Goal: Transaction & Acquisition: Purchase product/service

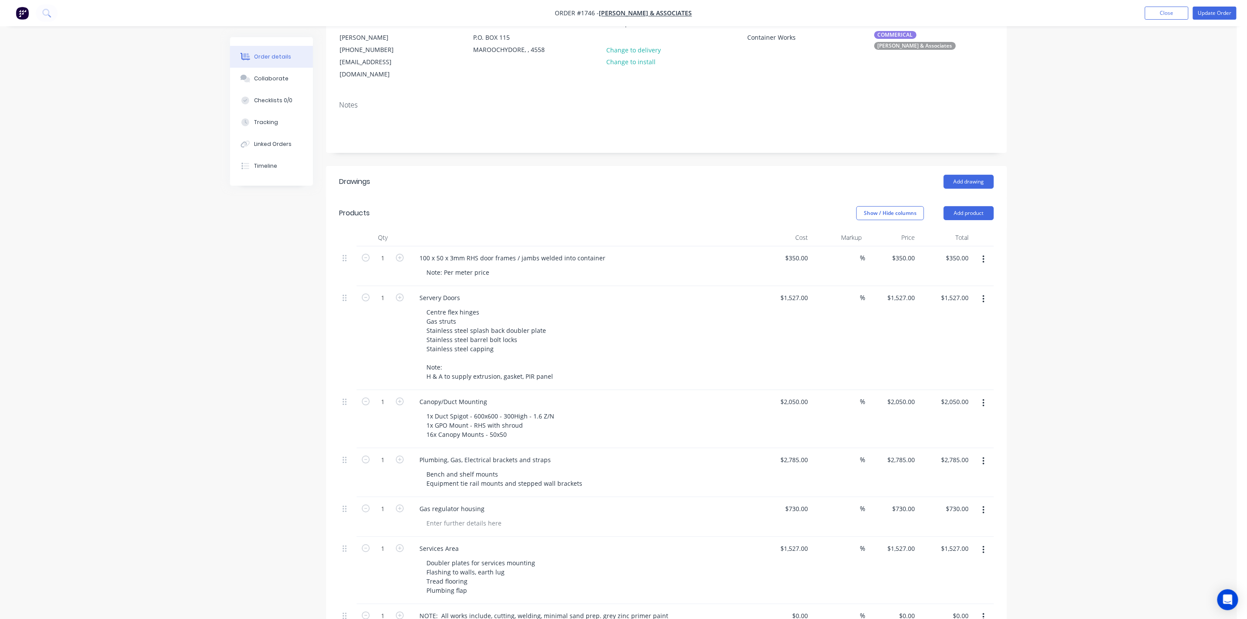
scroll to position [196, 0]
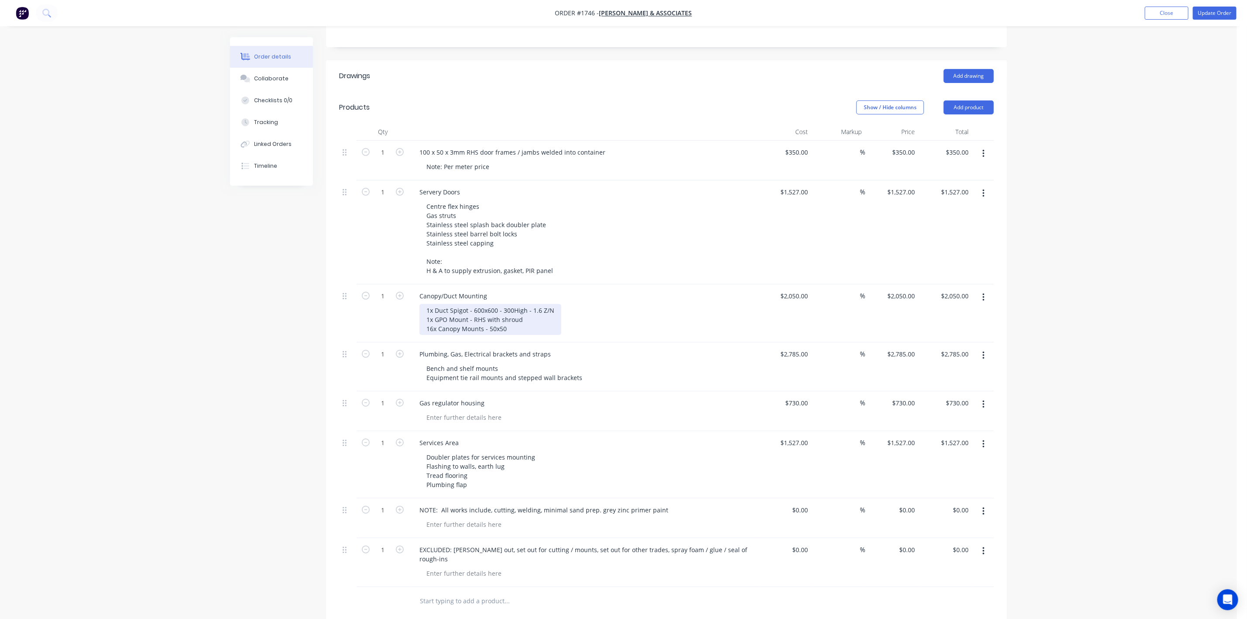
click at [527, 308] on div "1x Duct Spigot - 600x600 - 300High - 1.6 Z/N 1x GPO Mount - RHS with shroud 16x…" at bounding box center [491, 319] width 142 height 31
click at [508, 315] on div "1x Duct Spigot - 600x600 - 300High - 1.6 Z/N 1x GPO Mount - RHS with shroud 16x…" at bounding box center [491, 319] width 142 height 31
click at [660, 314] on div "1x Duct Spigot - 600x600 - 300High - 1.6 Z/N 1x GPO Mount - RHS with shroud 16x…" at bounding box center [587, 319] width 335 height 31
drag, startPoint x: 503, startPoint y: 317, endPoint x: 540, endPoint y: 322, distance: 37.5
click at [504, 317] on div "1x Duct Spigot - 600x600 - 300High - 1.6 Z/N 1x GPO Mount - RHS with shroud 16x…" at bounding box center [522, 319] width 204 height 31
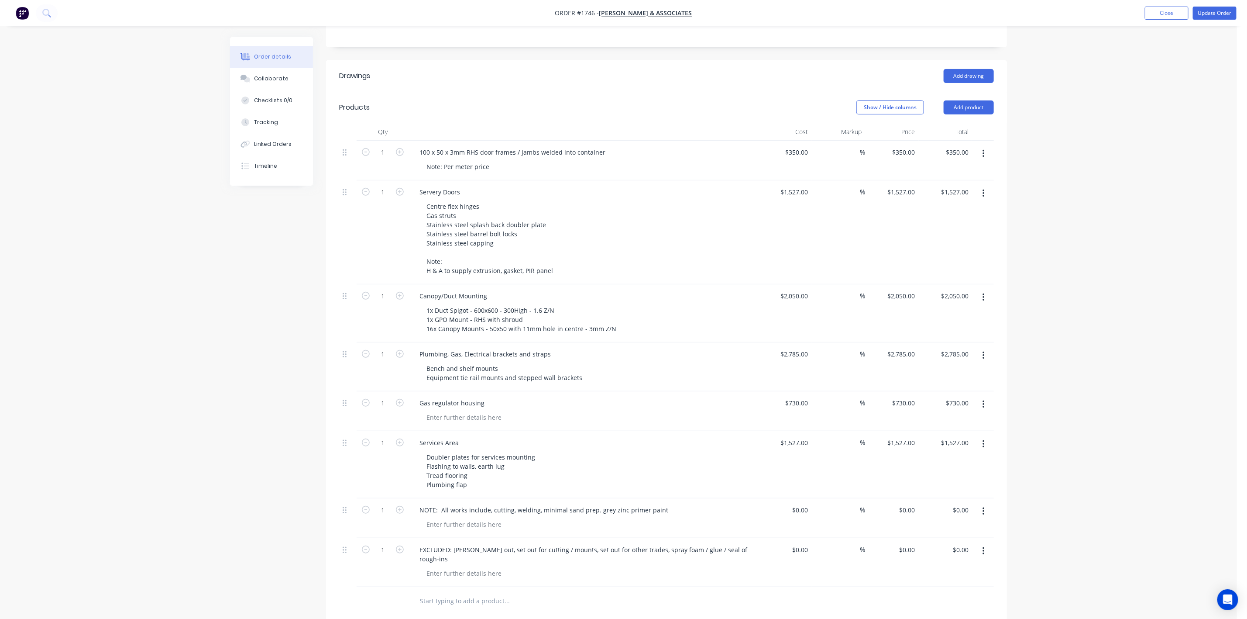
click at [624, 371] on div "Bench and shelf mounts Equipment tie rail mounts and stepped wall brackets" at bounding box center [587, 373] width 335 height 22
click at [575, 364] on div "Bench and shelf mounts Equipment tie rail mounts and stepped wall brackets" at bounding box center [505, 373] width 170 height 22
click at [248, 412] on div "Created by [PERSON_NAME] Created [DATE] Required [DATE] Assigned to Add team me…" at bounding box center [618, 339] width 777 height 997
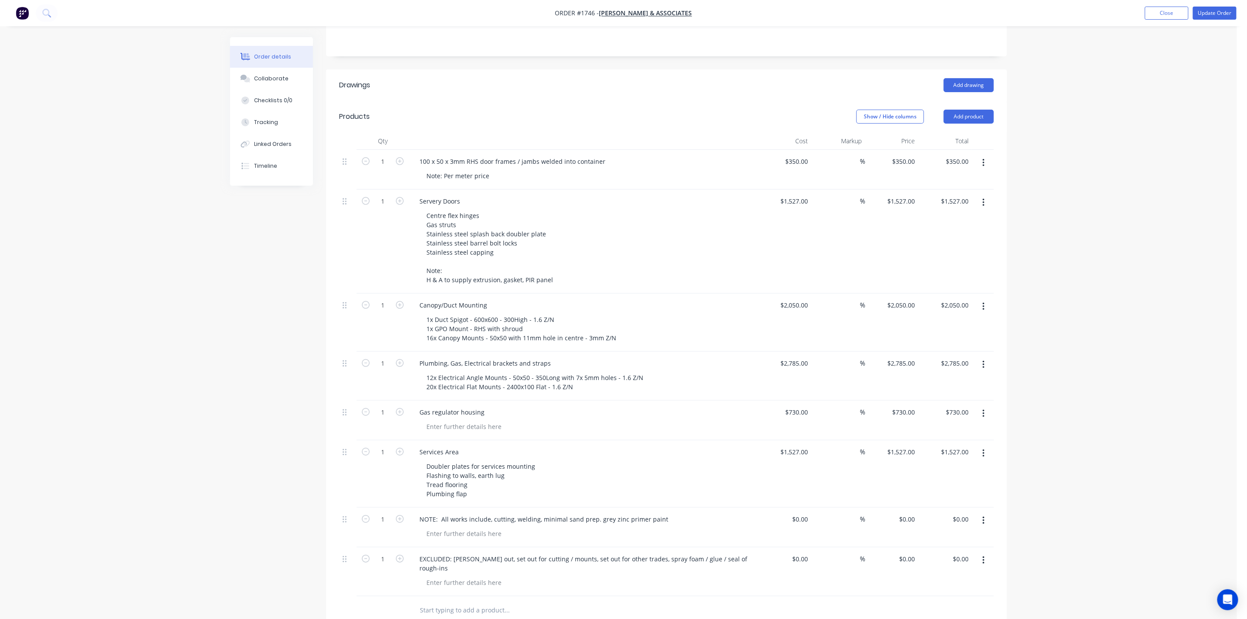
scroll to position [131, 0]
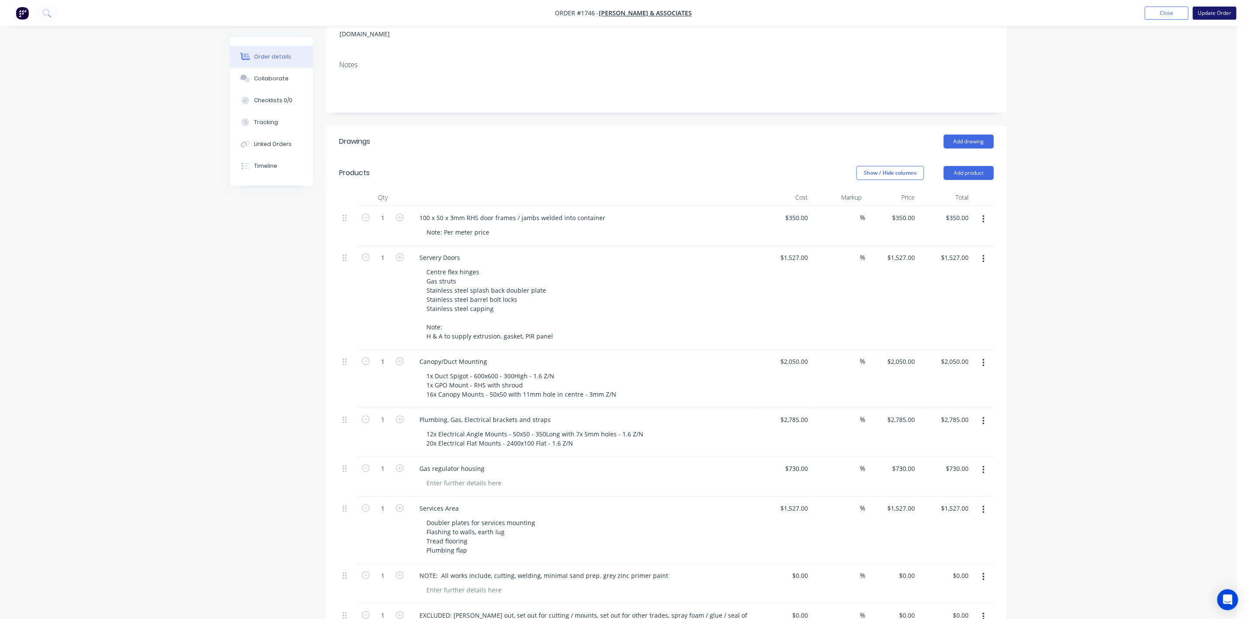
click at [1199, 14] on button "Update Order" at bounding box center [1215, 13] width 44 height 13
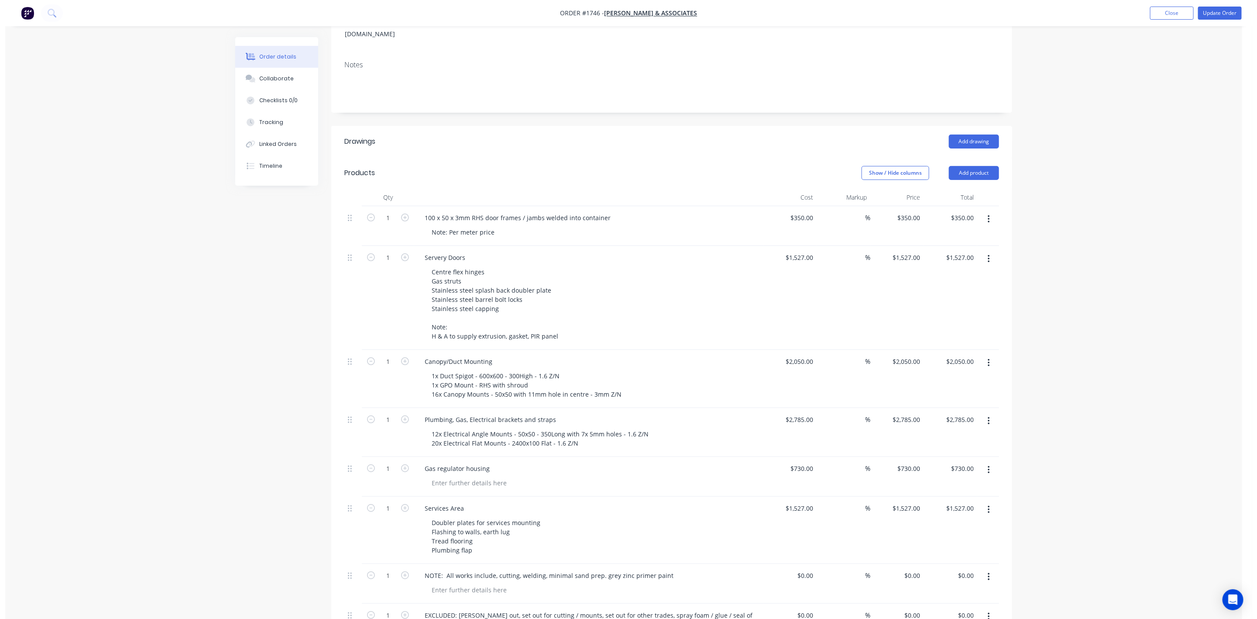
scroll to position [0, 0]
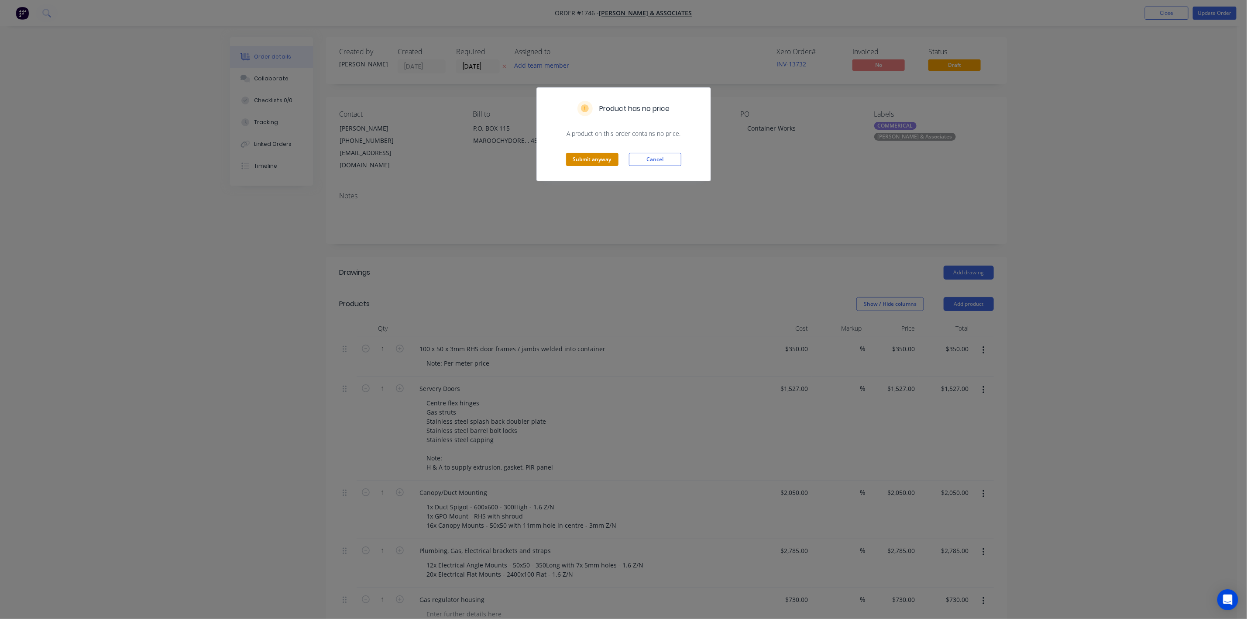
click at [600, 162] on button "Submit anyway" at bounding box center [592, 159] width 52 height 13
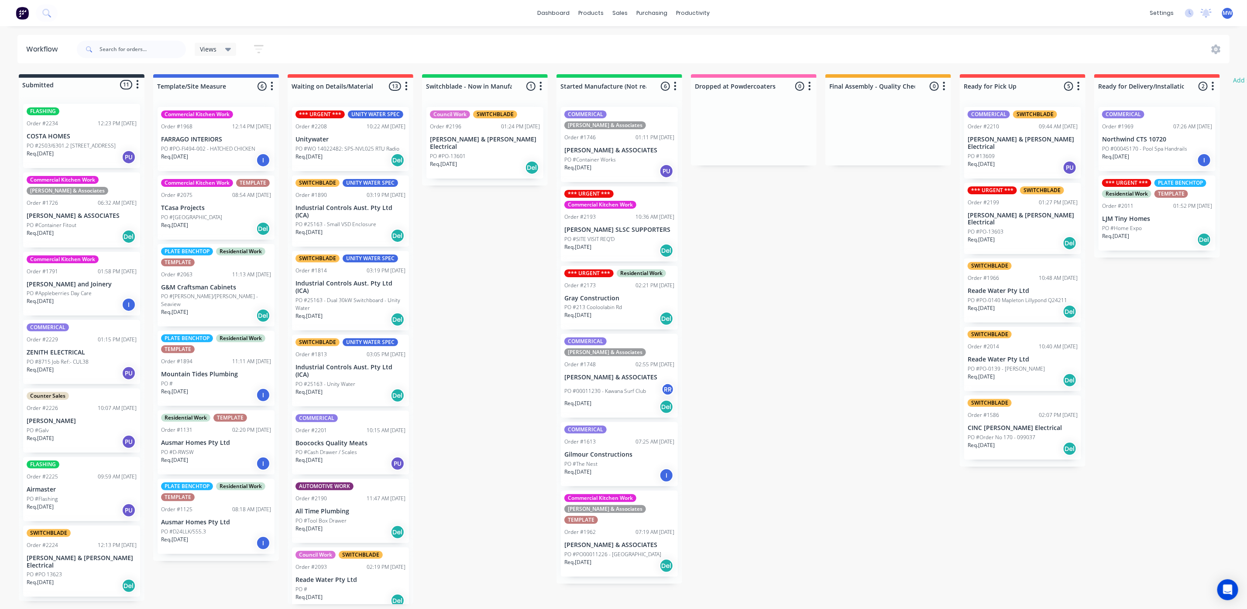
click at [642, 164] on div "Req. [DATE] PU" at bounding box center [619, 171] width 110 height 15
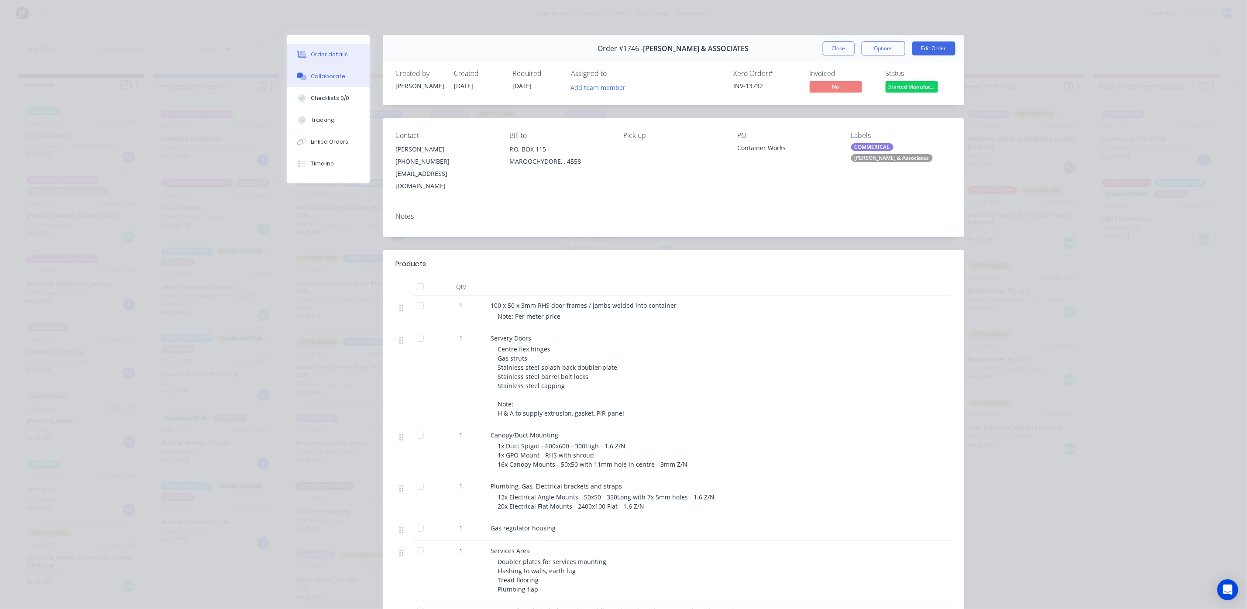
drag, startPoint x: 313, startPoint y: 67, endPoint x: 312, endPoint y: 73, distance: 6.3
click at [312, 72] on button "Collaborate" at bounding box center [328, 76] width 83 height 22
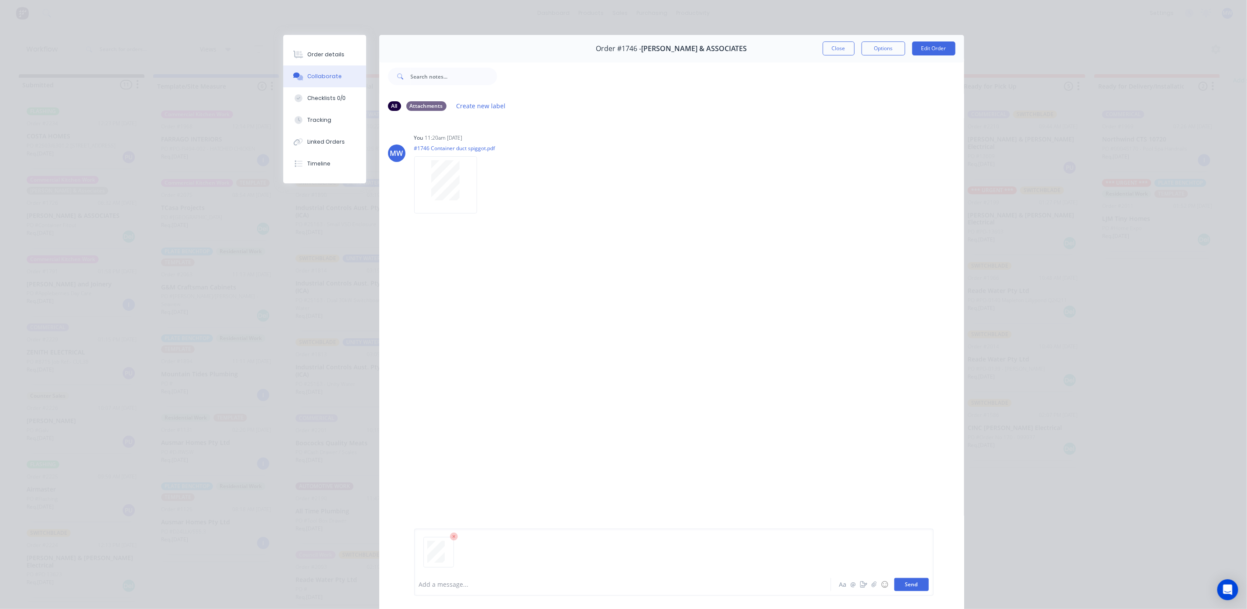
click at [915, 583] on button "Send" at bounding box center [912, 584] width 34 height 13
click at [448, 293] on div at bounding box center [445, 276] width 63 height 57
click at [312, 55] on div "Order details" at bounding box center [325, 55] width 37 height 8
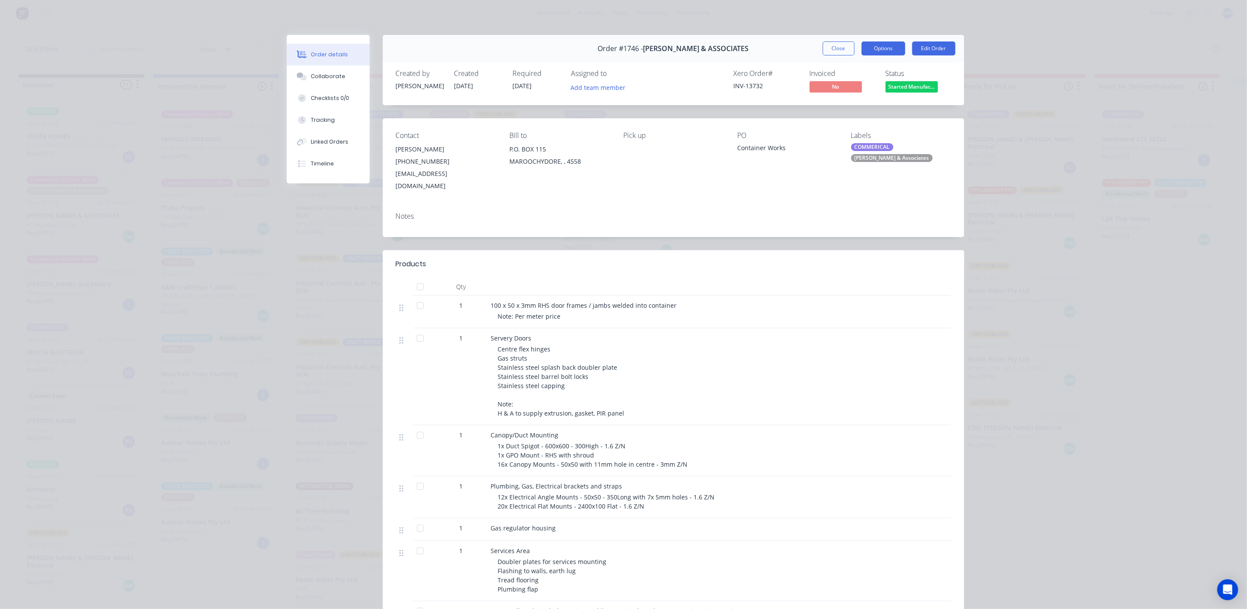
click at [881, 53] on button "Options" at bounding box center [884, 48] width 44 height 14
click at [839, 89] on div "Work Order" at bounding box center [860, 88] width 76 height 13
click at [833, 120] on div "Custom" at bounding box center [860, 123] width 76 height 13
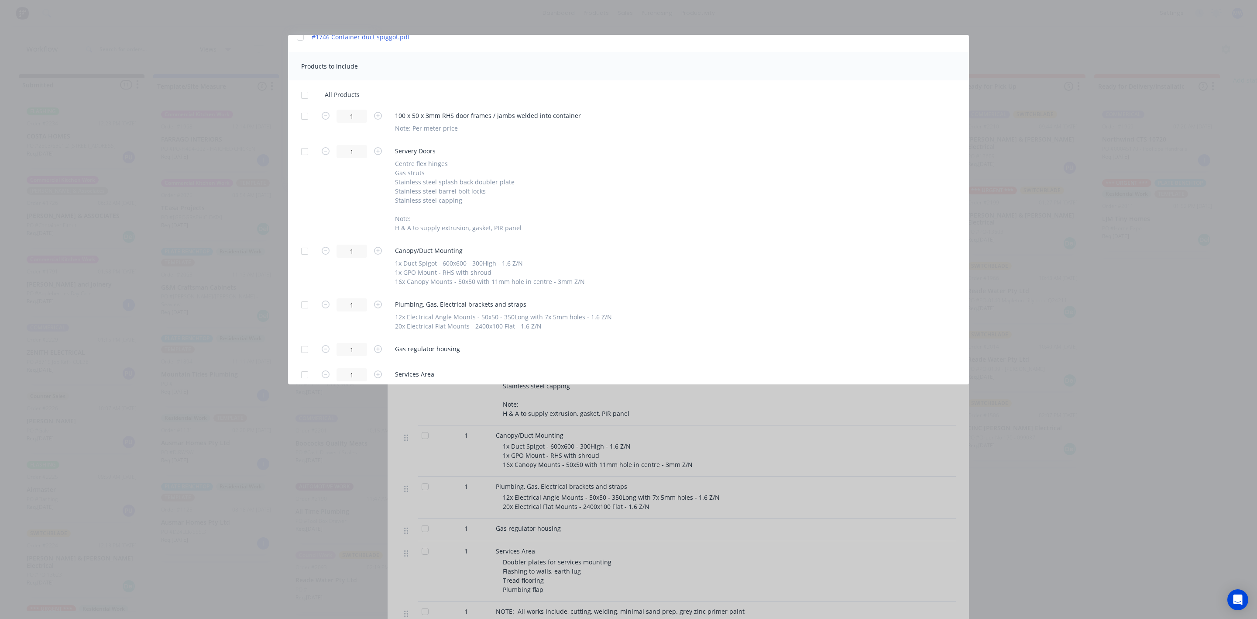
scroll to position [196, 0]
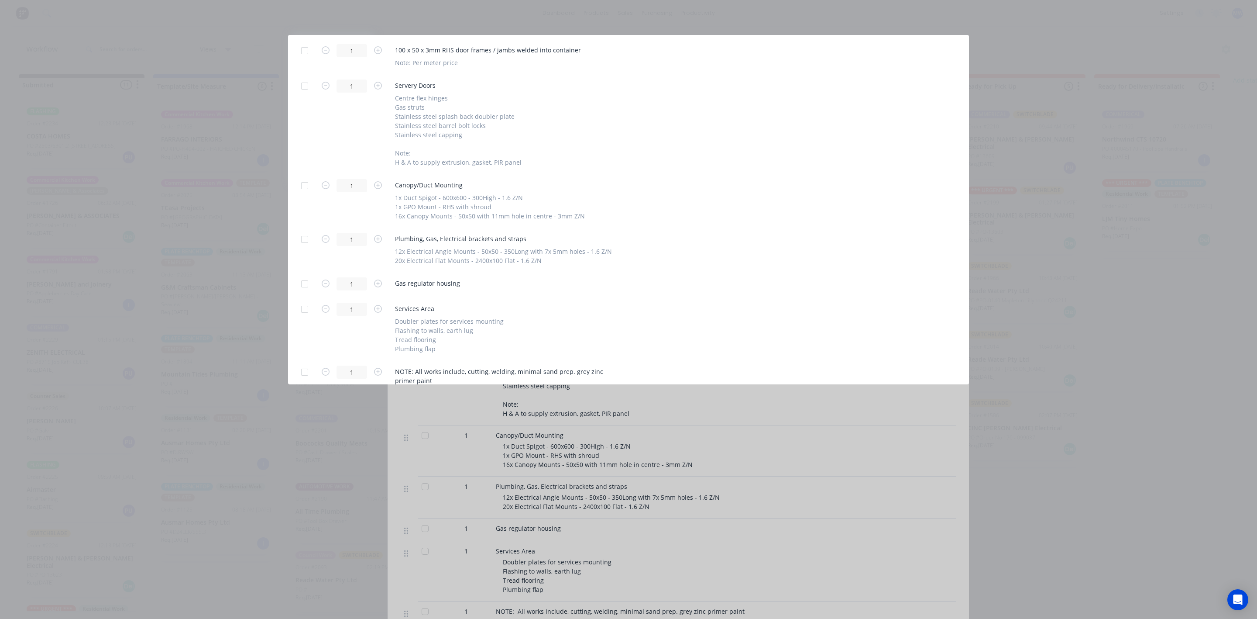
click at [304, 187] on div at bounding box center [304, 185] width 17 height 17
click at [305, 240] on div at bounding box center [304, 239] width 17 height 17
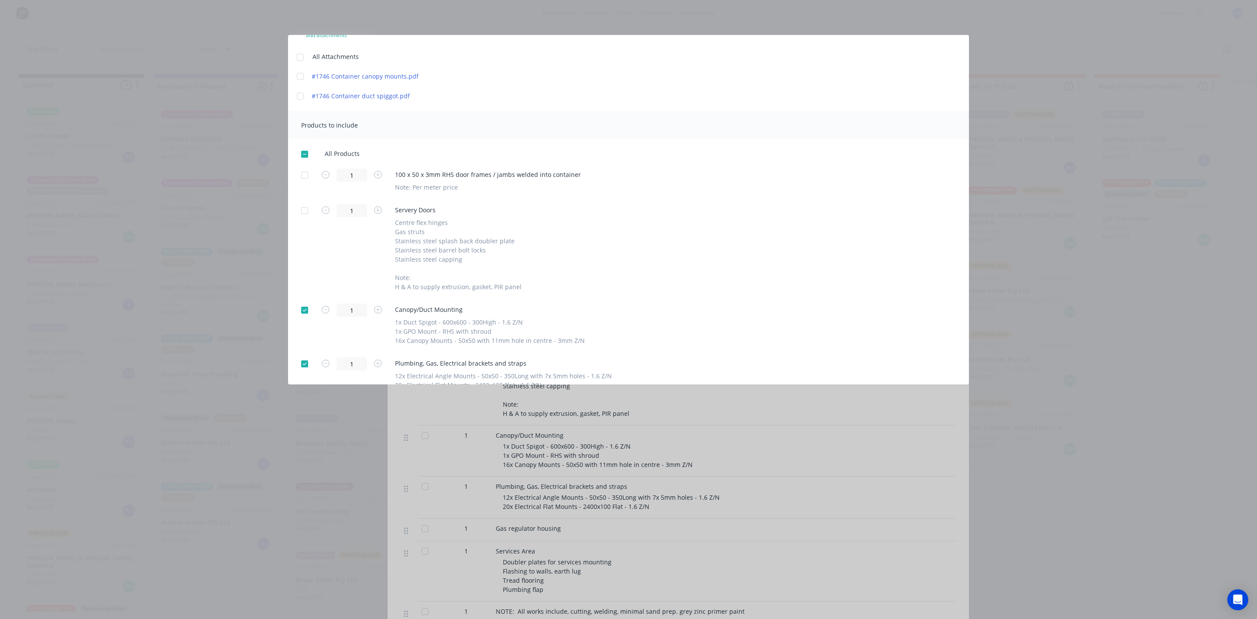
scroll to position [0, 0]
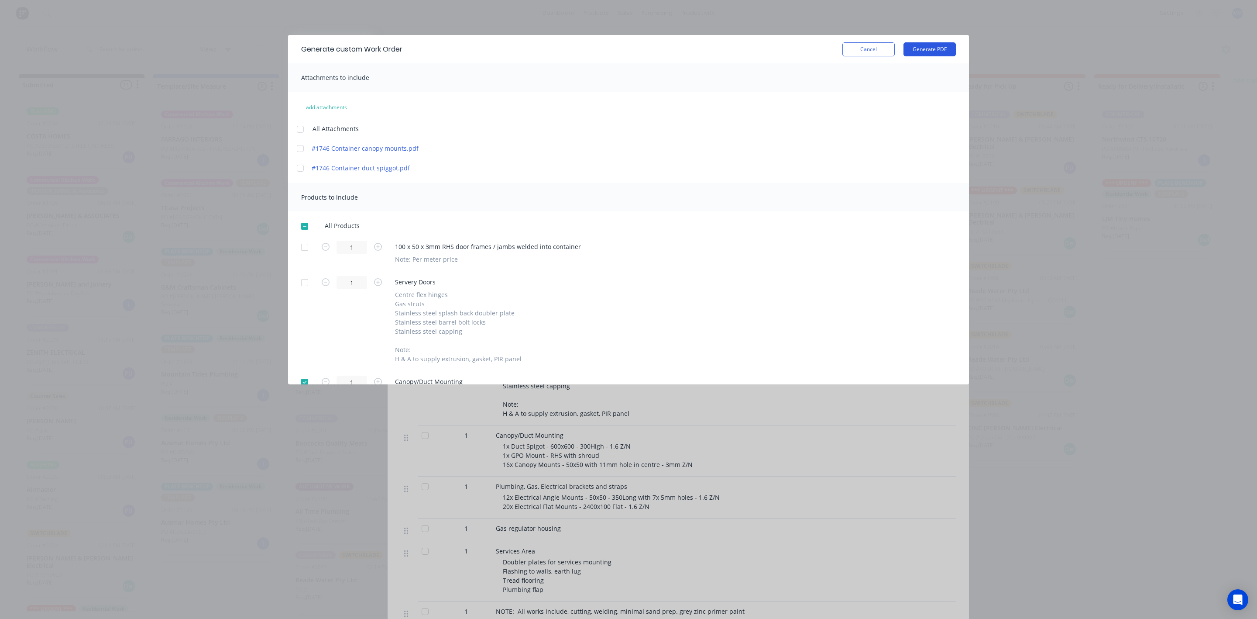
click at [933, 54] on button "Generate PDF" at bounding box center [930, 49] width 52 height 14
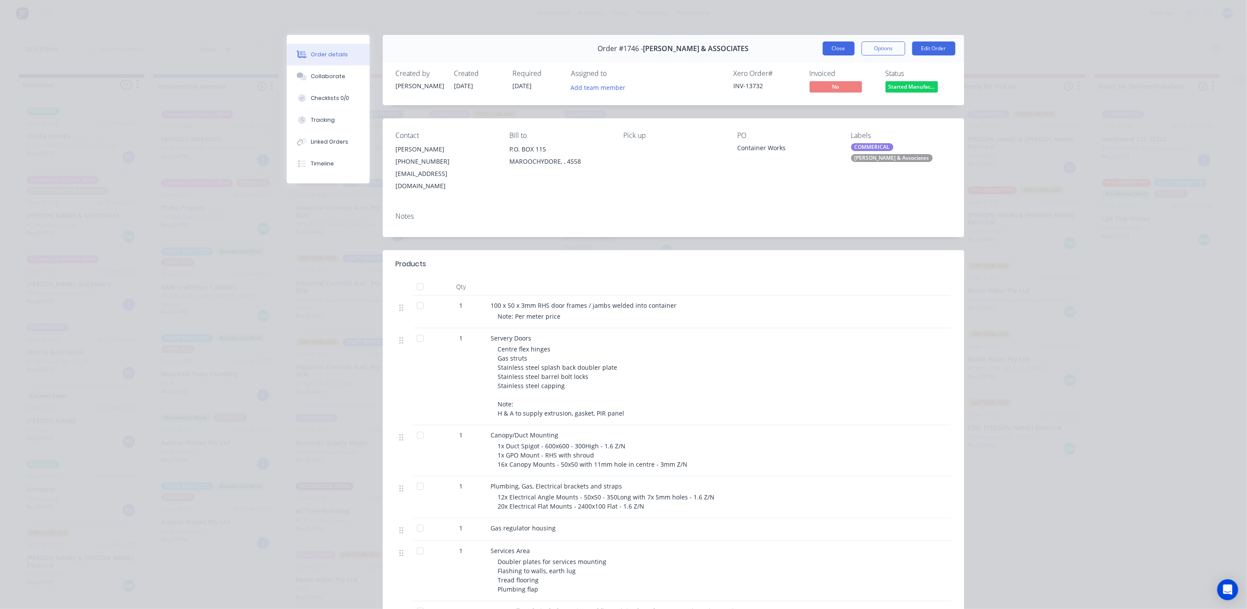
click at [842, 50] on button "Close" at bounding box center [839, 48] width 32 height 14
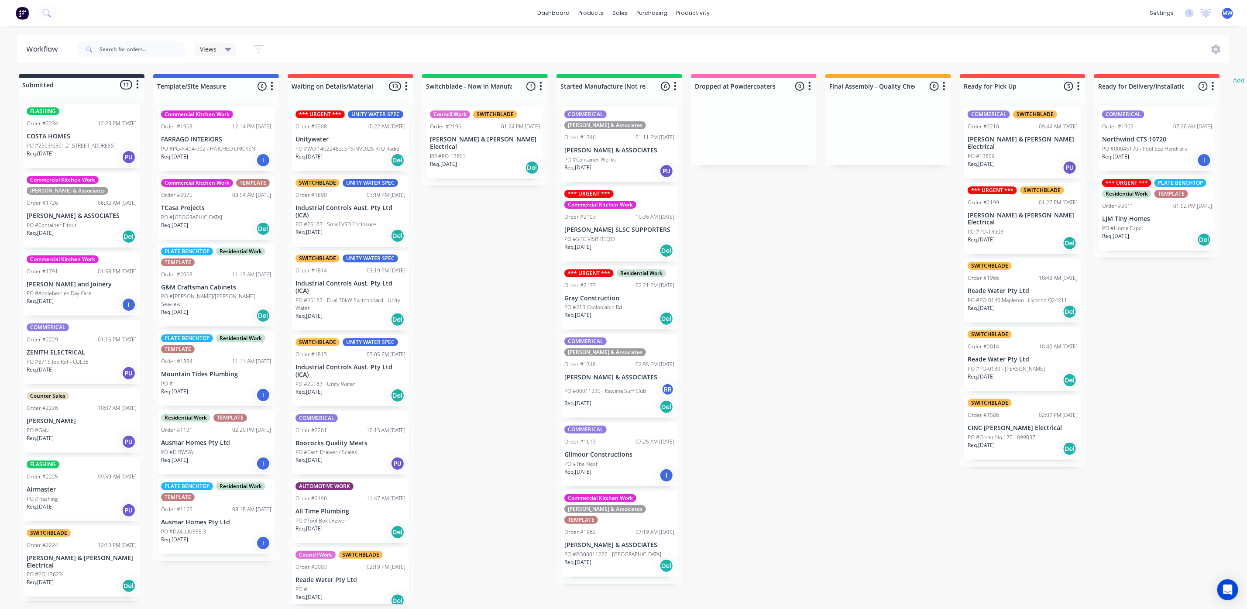
click at [614, 164] on div "Req. [DATE] PU" at bounding box center [619, 171] width 110 height 15
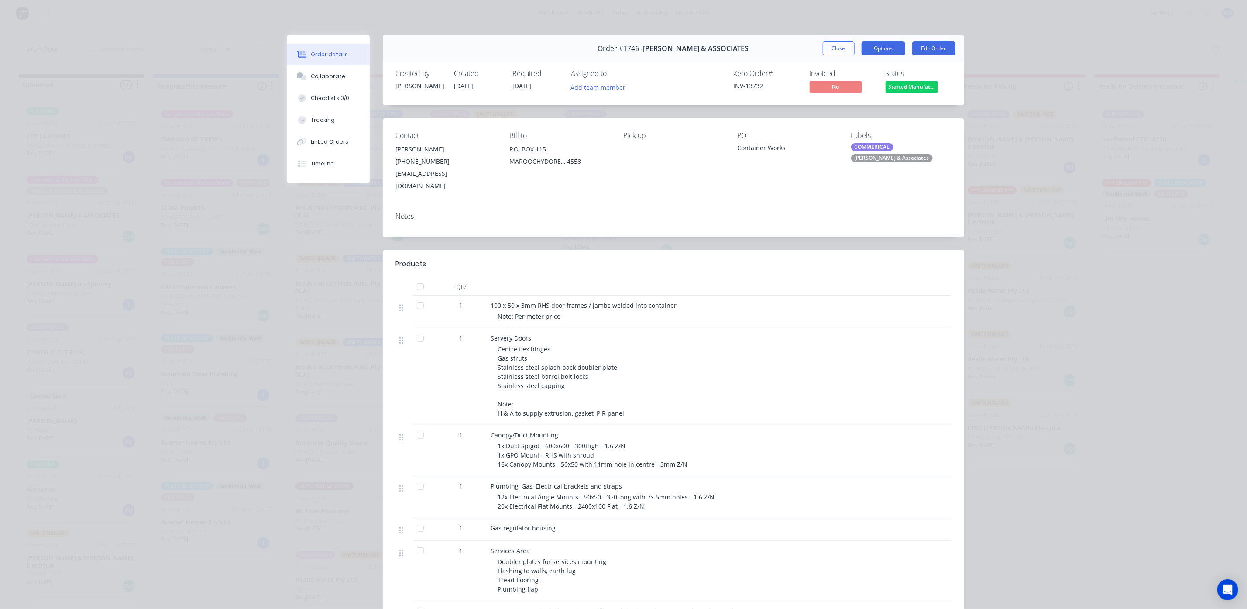
click at [884, 43] on button "Options" at bounding box center [884, 48] width 44 height 14
click at [833, 86] on div "Work Order" at bounding box center [860, 88] width 76 height 13
click at [831, 126] on div "Custom" at bounding box center [860, 123] width 76 height 13
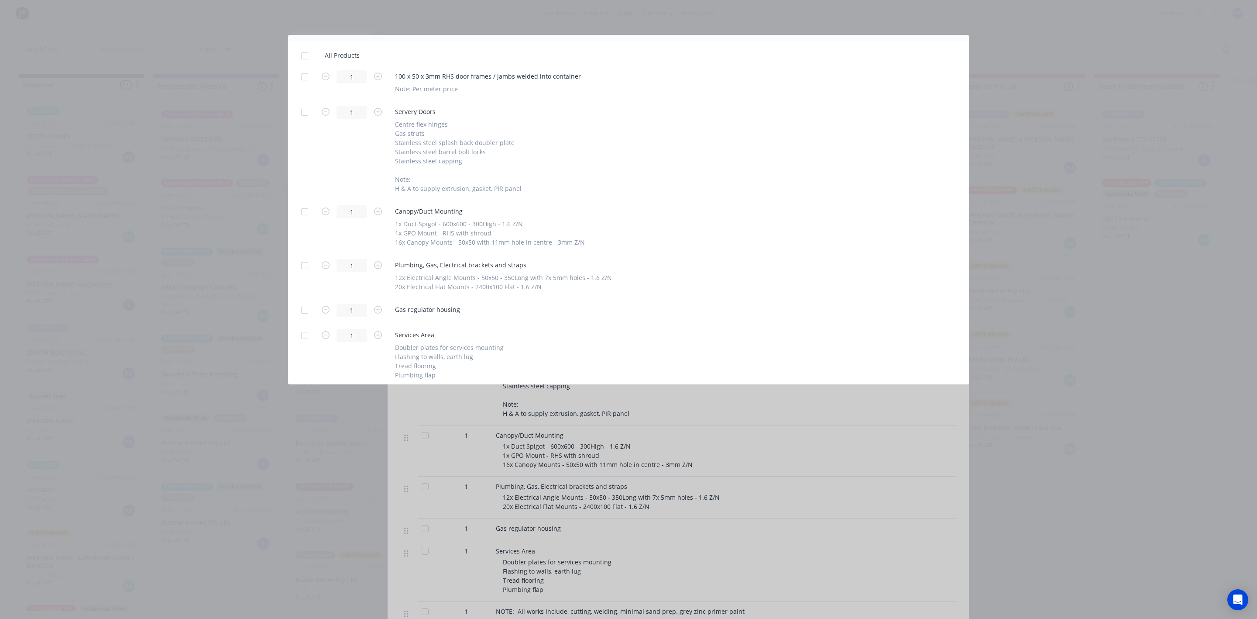
scroll to position [196, 0]
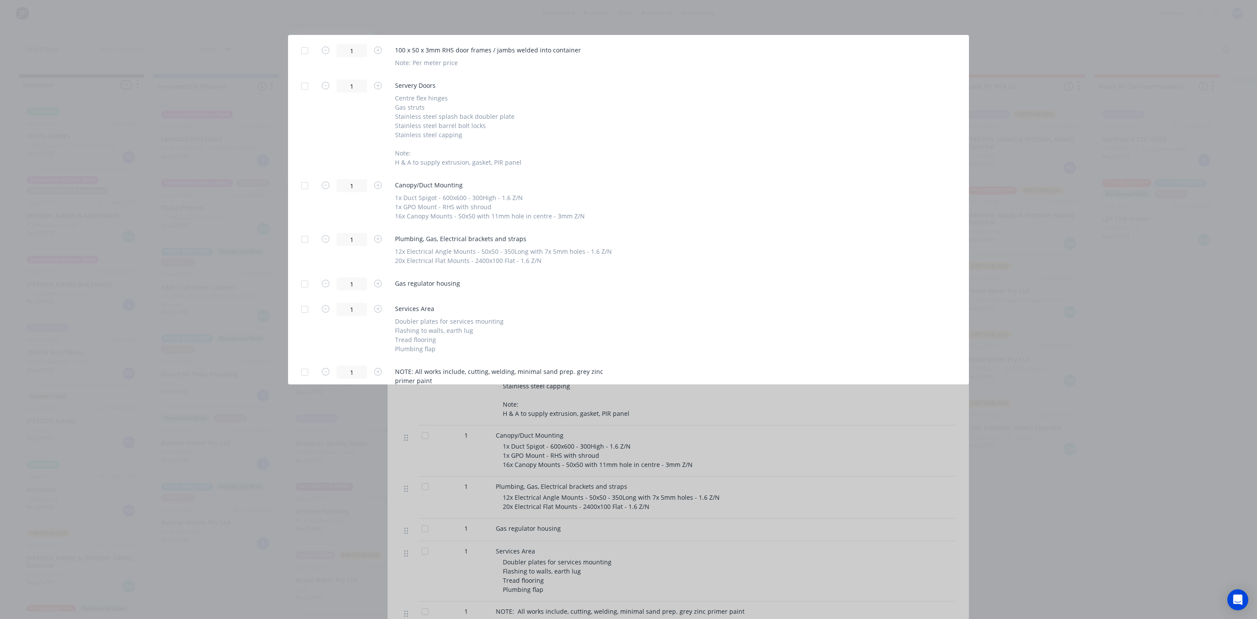
click at [301, 183] on div at bounding box center [304, 185] width 17 height 17
click at [304, 239] on div at bounding box center [304, 239] width 17 height 17
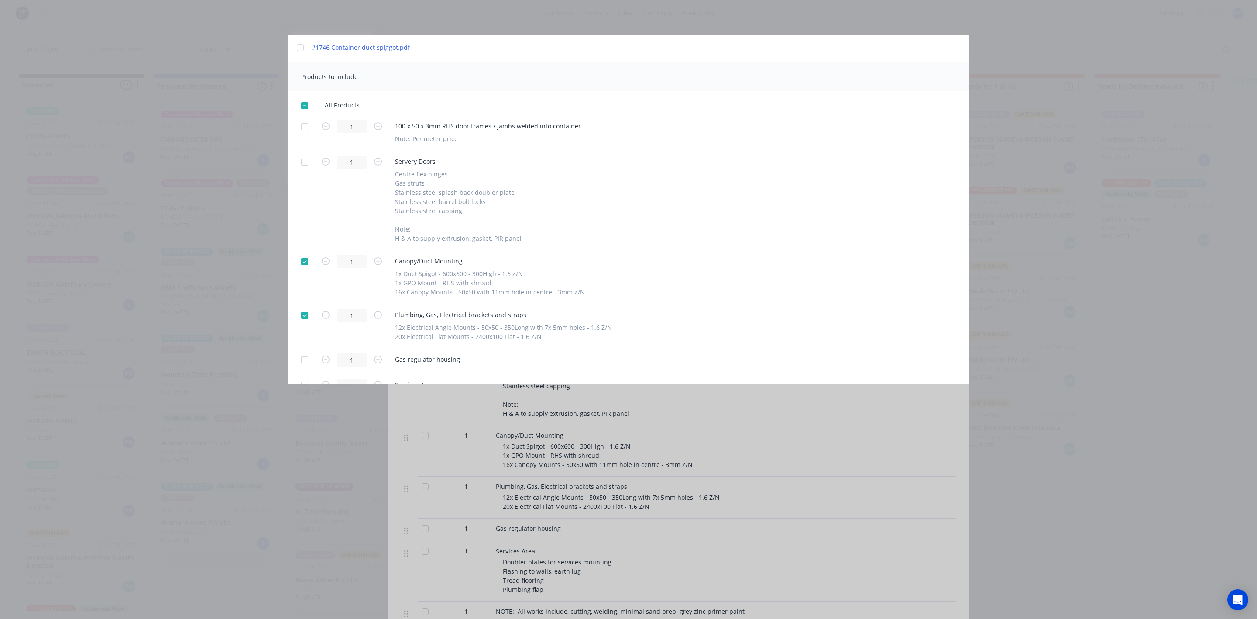
scroll to position [0, 0]
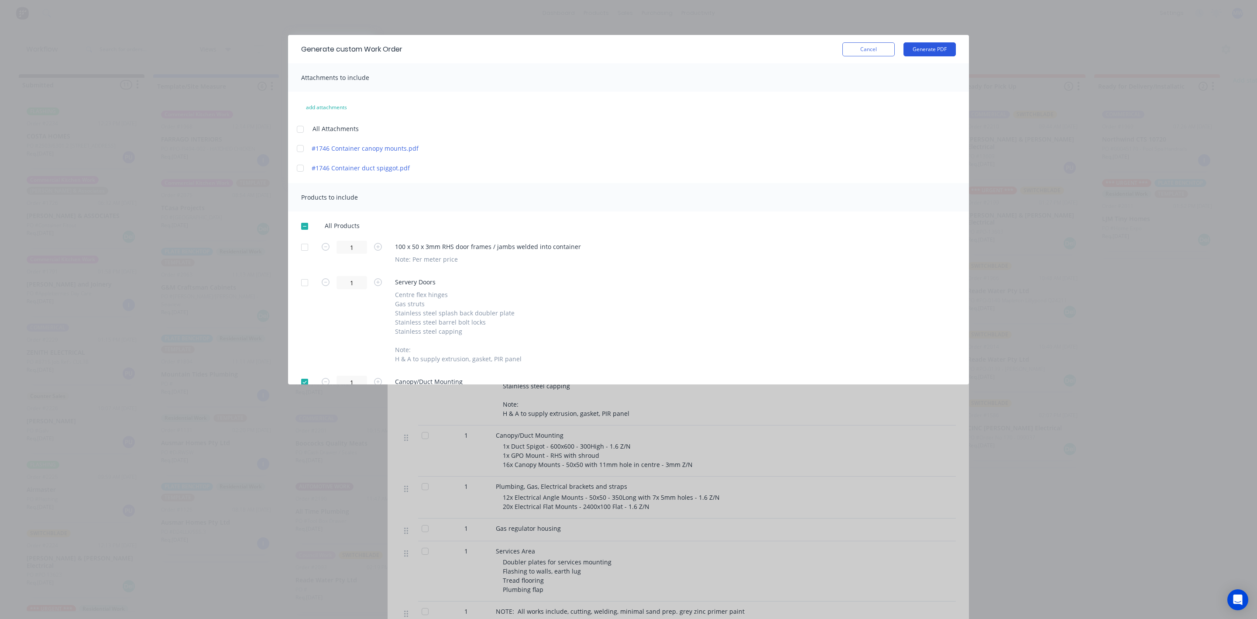
click at [918, 47] on button "Generate PDF" at bounding box center [930, 49] width 52 height 14
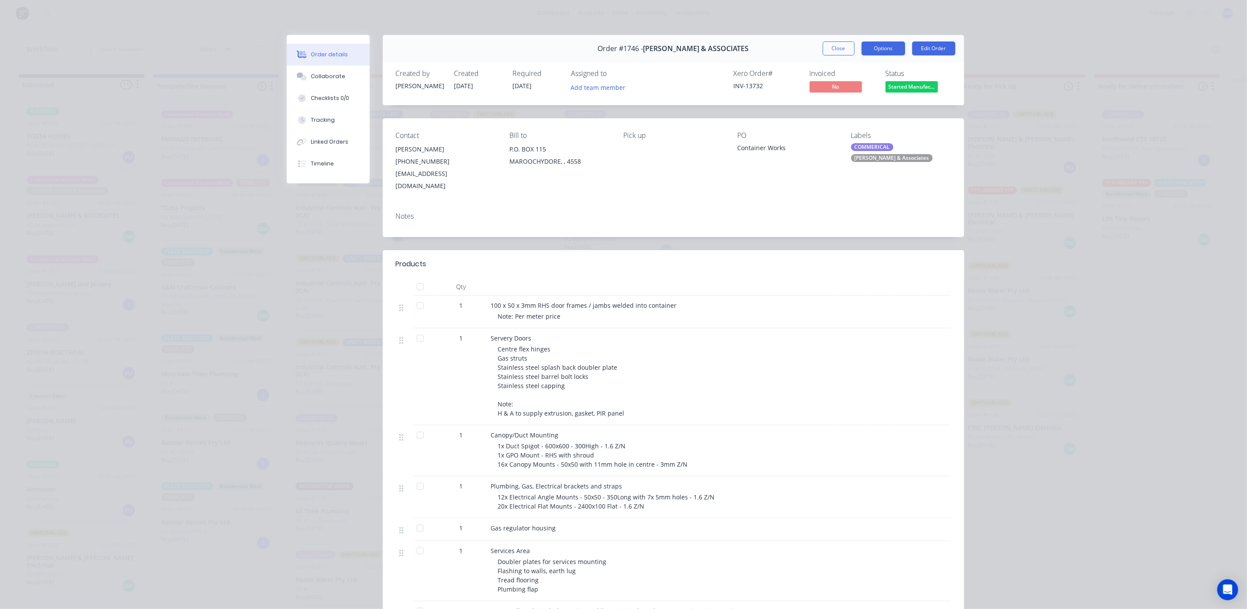
click at [878, 52] on button "Options" at bounding box center [884, 48] width 44 height 14
click at [841, 89] on div "Work Order" at bounding box center [860, 88] width 76 height 13
click at [833, 124] on div "Custom" at bounding box center [860, 123] width 76 height 13
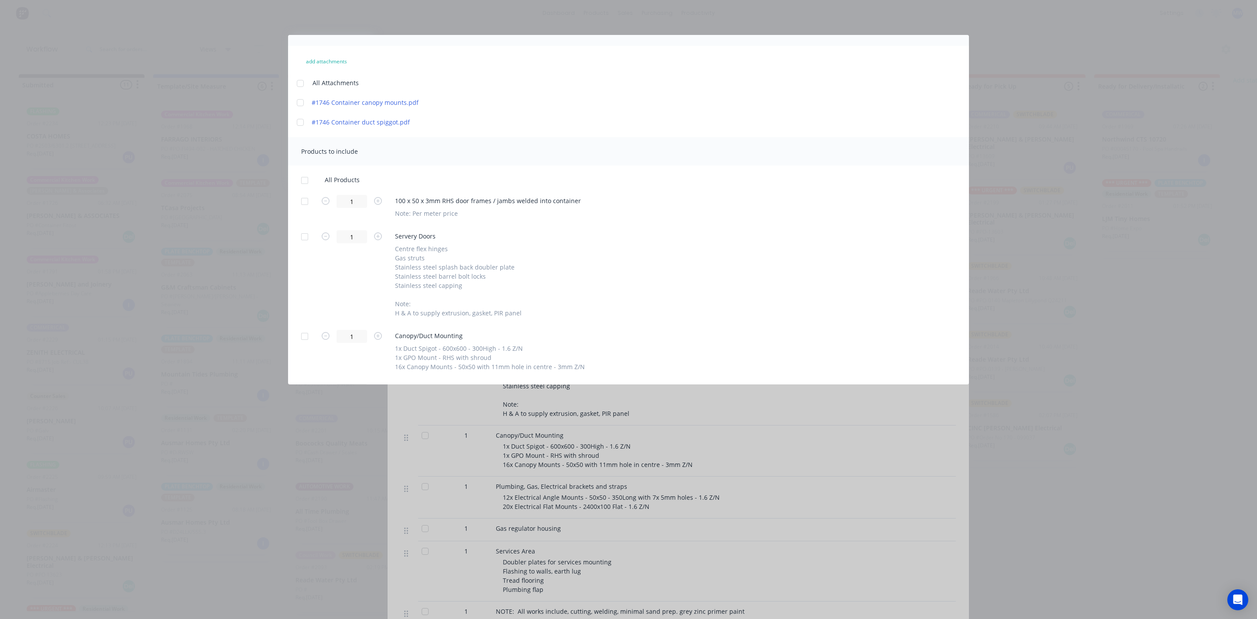
scroll to position [131, 0]
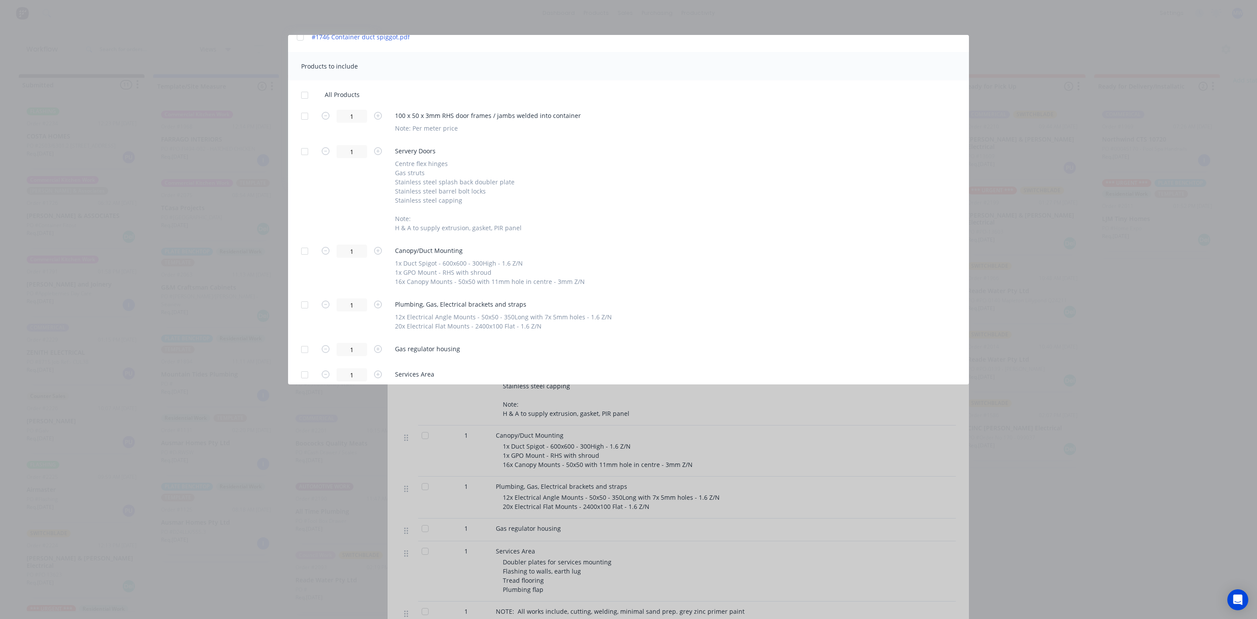
click at [305, 251] on div at bounding box center [304, 250] width 17 height 17
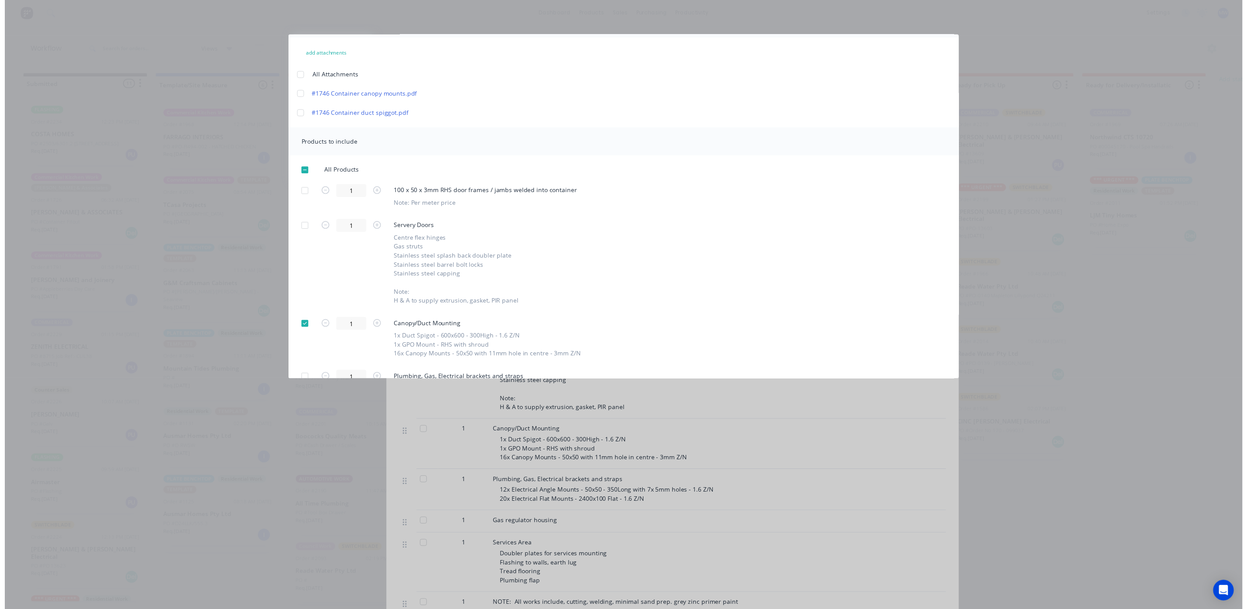
scroll to position [0, 0]
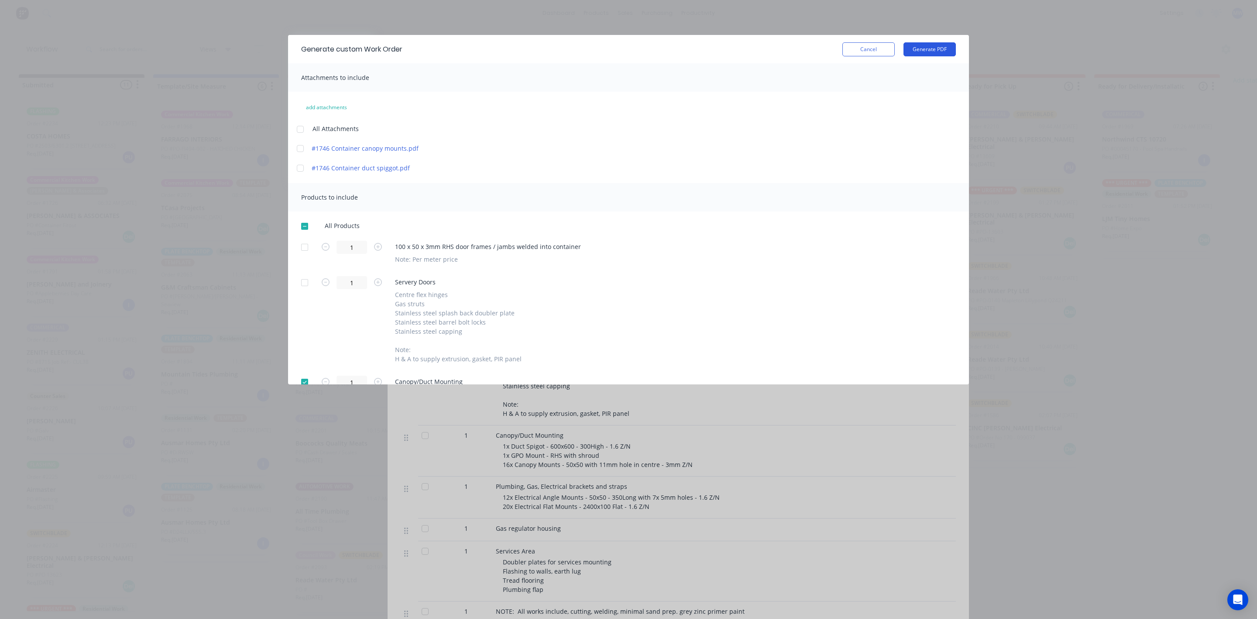
click at [922, 50] on button "Generate PDF" at bounding box center [930, 49] width 52 height 14
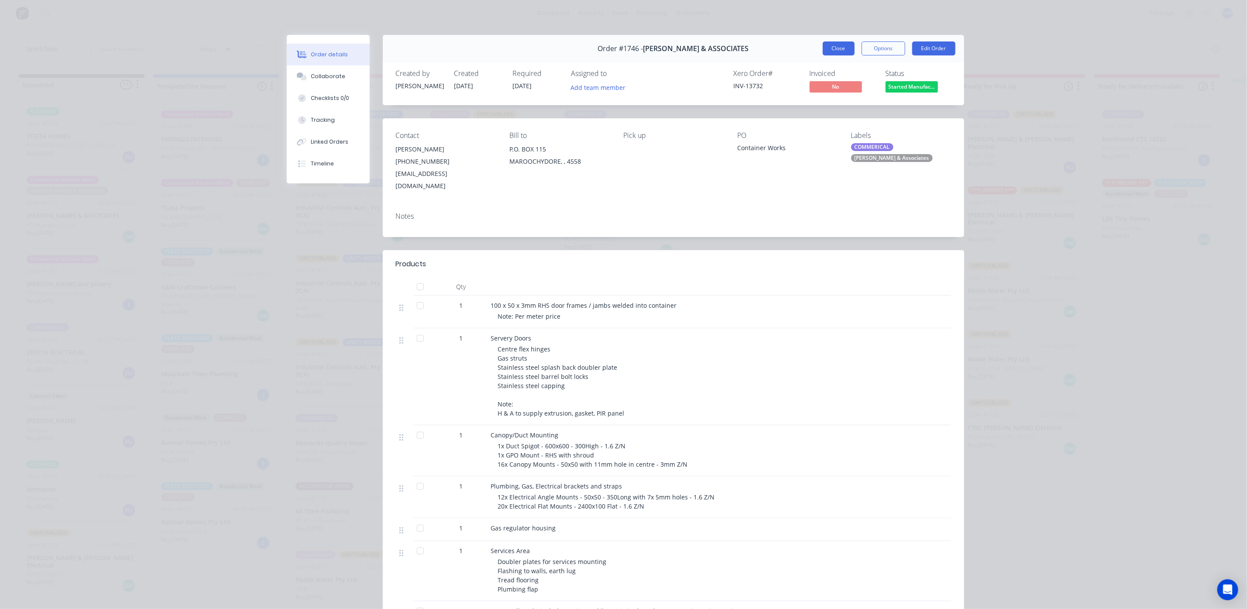
click at [826, 50] on button "Close" at bounding box center [839, 48] width 32 height 14
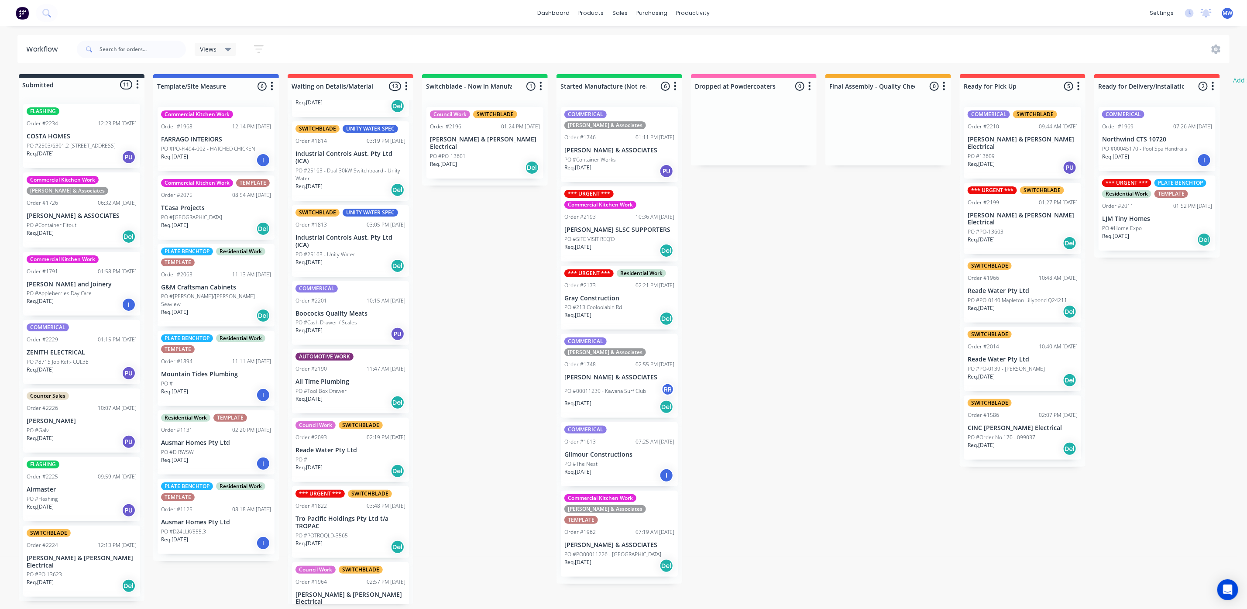
scroll to position [131, 0]
click at [329, 324] on p "PO #Cash Drawer / Scales" at bounding box center [327, 321] width 62 height 8
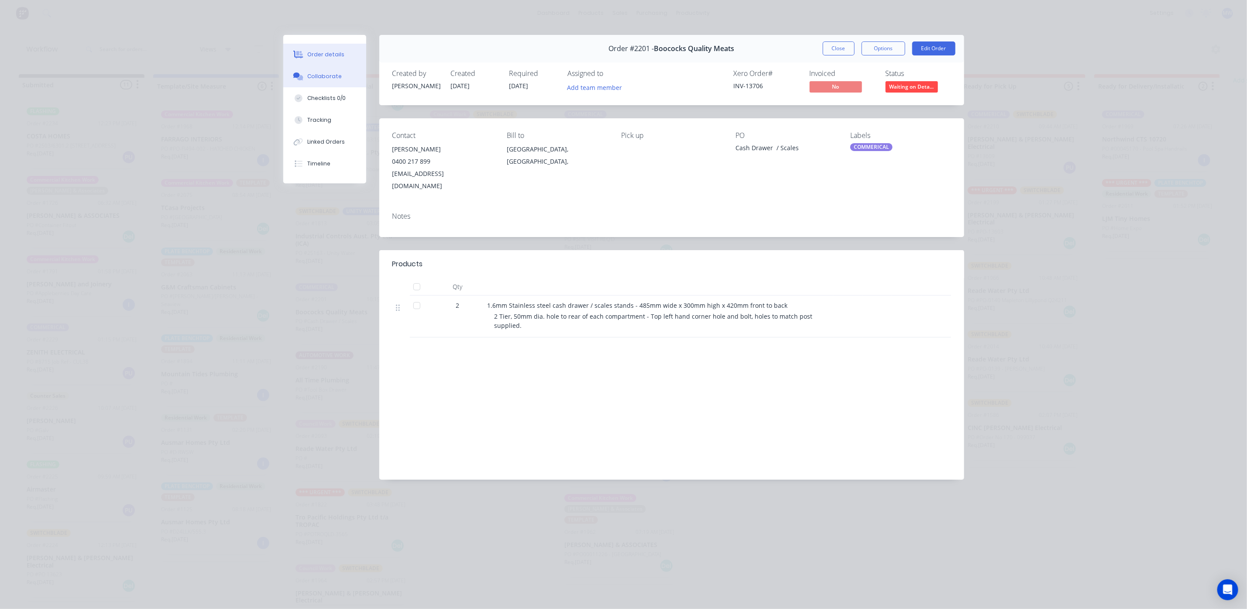
click at [337, 75] on div "Collaborate" at bounding box center [324, 76] width 34 height 8
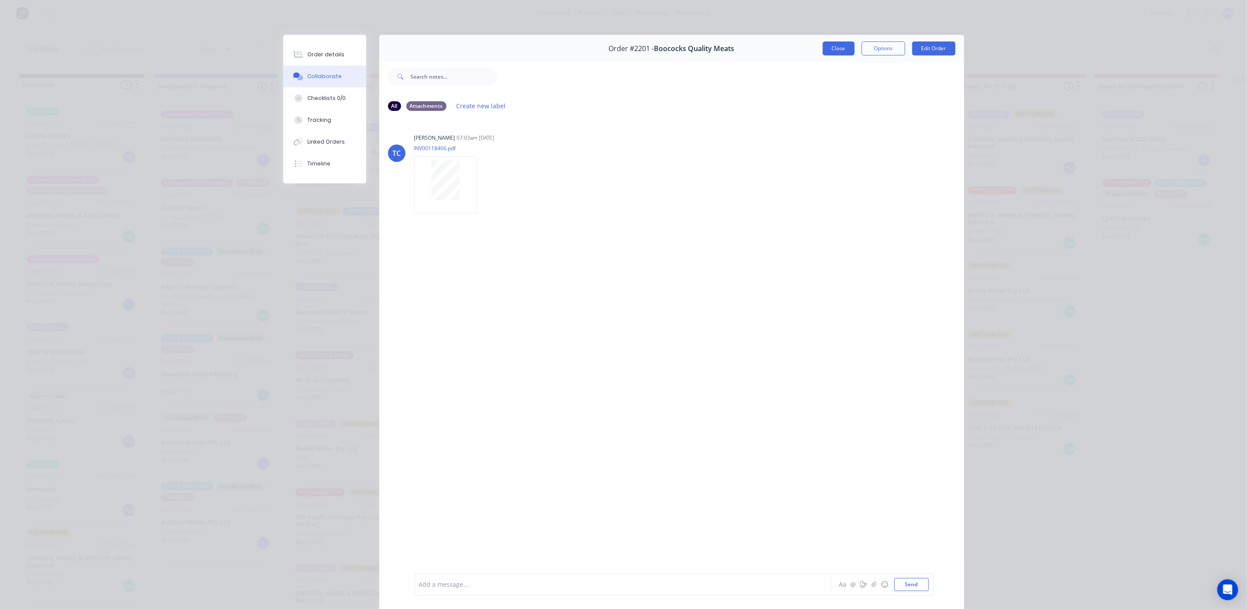
click at [823, 52] on button "Close" at bounding box center [839, 48] width 32 height 14
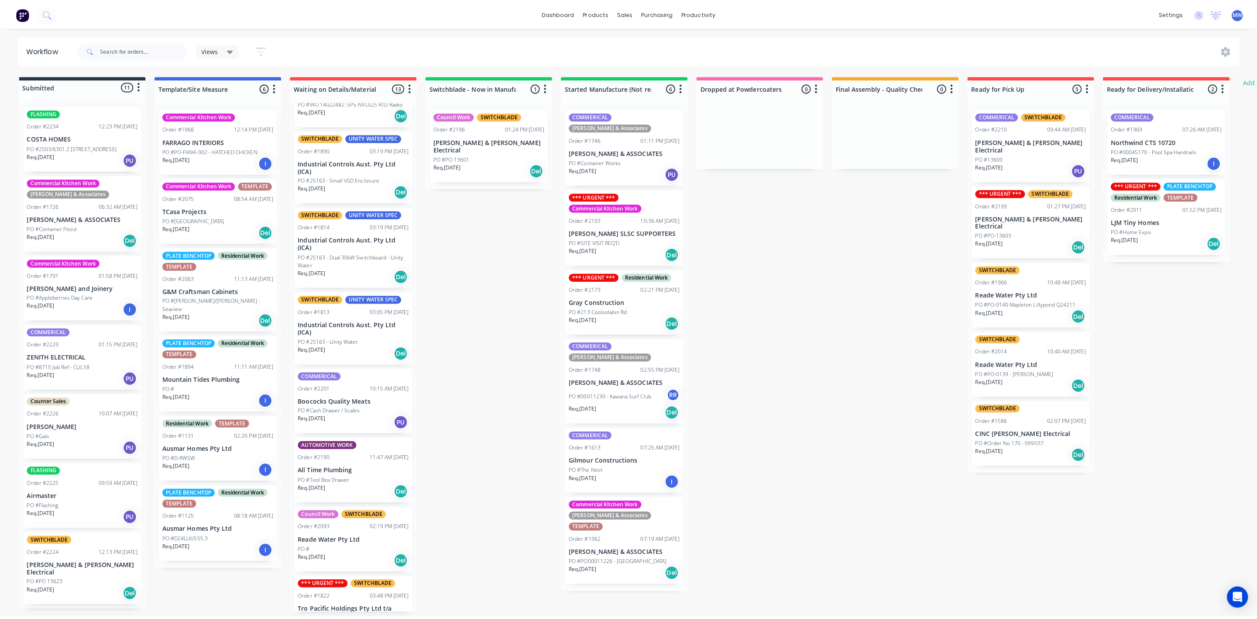
scroll to position [0, 0]
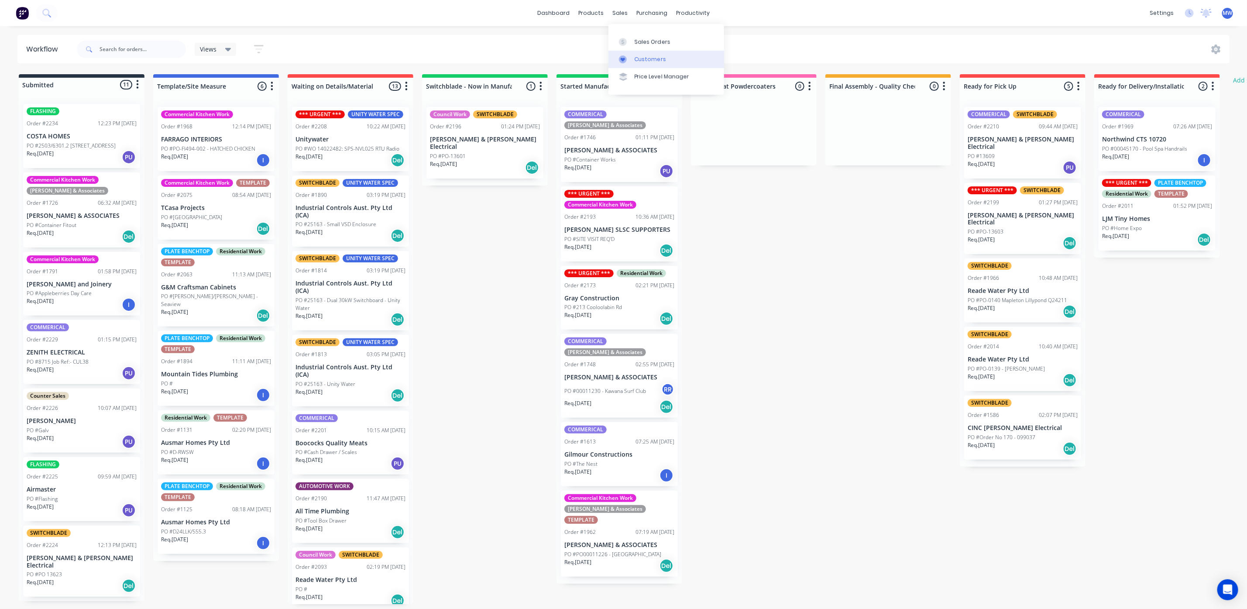
click at [639, 59] on div "Customers" at bounding box center [650, 59] width 31 height 8
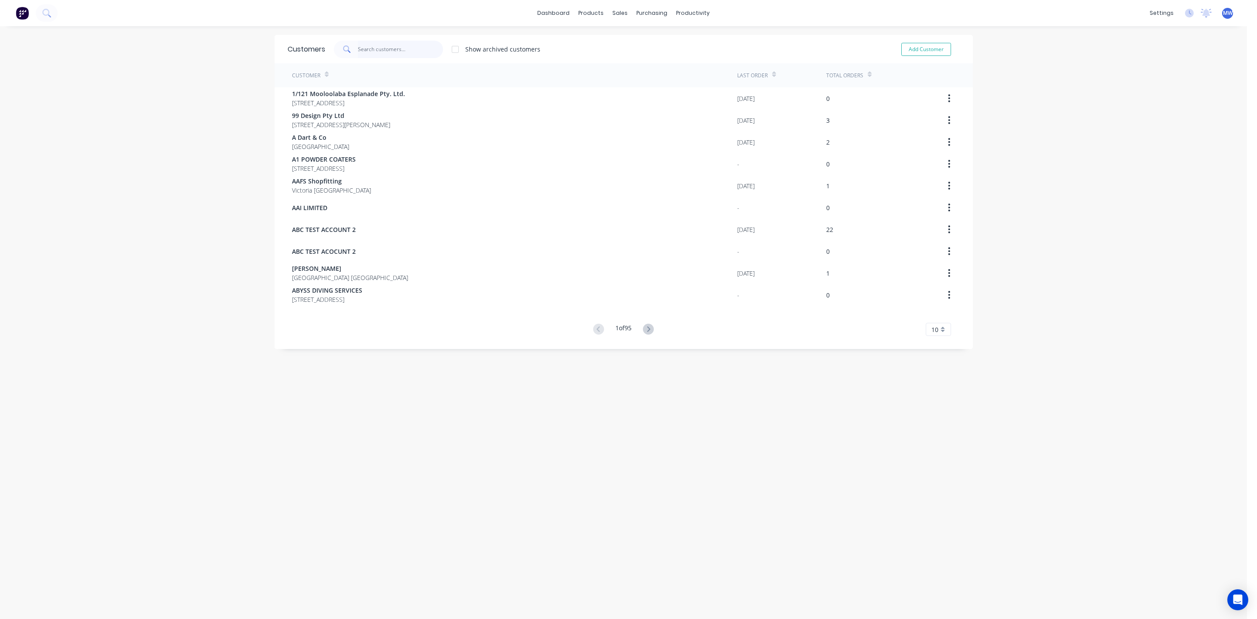
click at [394, 46] on input "text" at bounding box center [400, 49] width 85 height 17
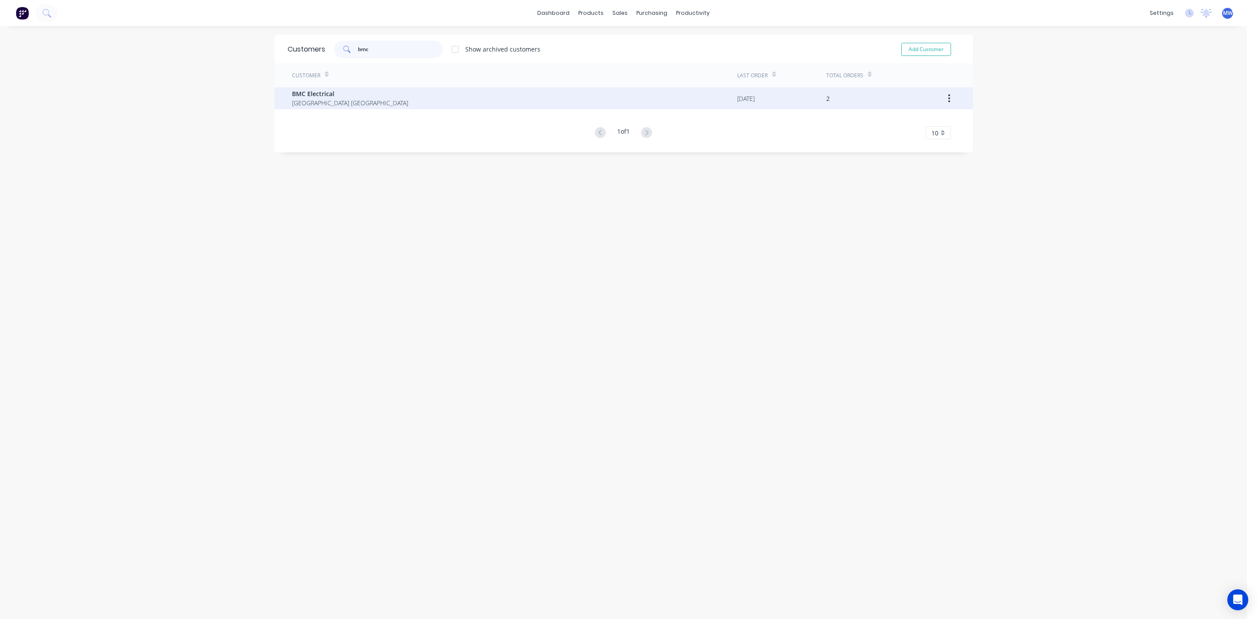
type input "bmc"
click at [318, 98] on span "[GEOGRAPHIC_DATA] [GEOGRAPHIC_DATA]" at bounding box center [350, 102] width 116 height 9
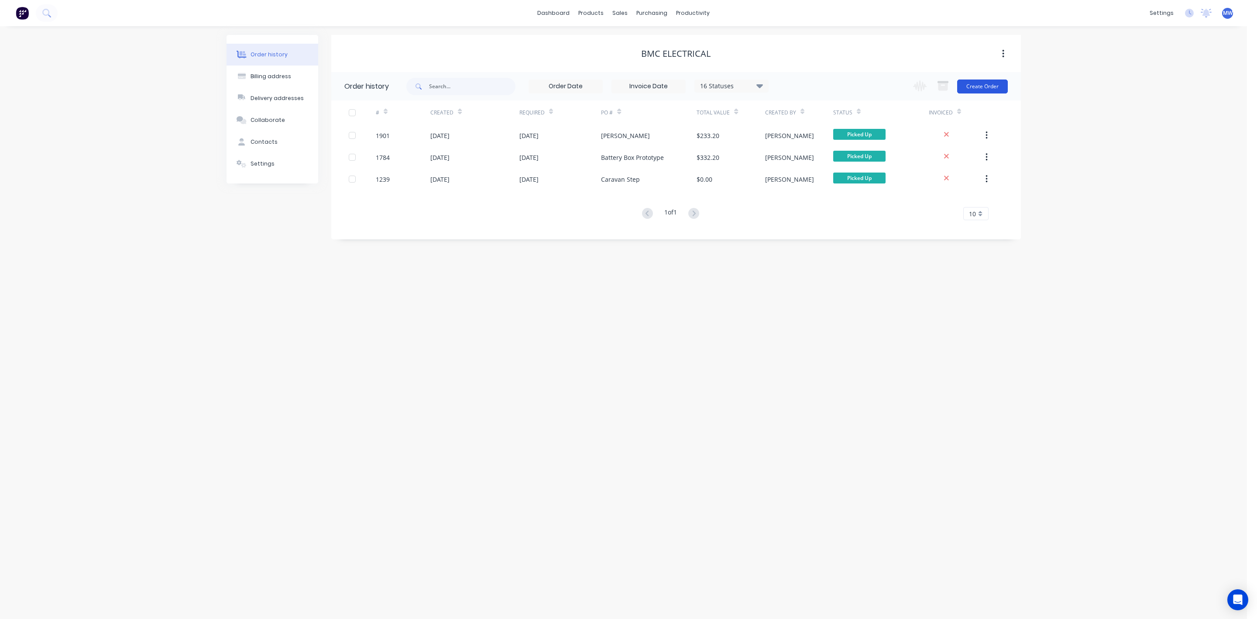
click at [984, 86] on button "Create Order" at bounding box center [982, 86] width 51 height 14
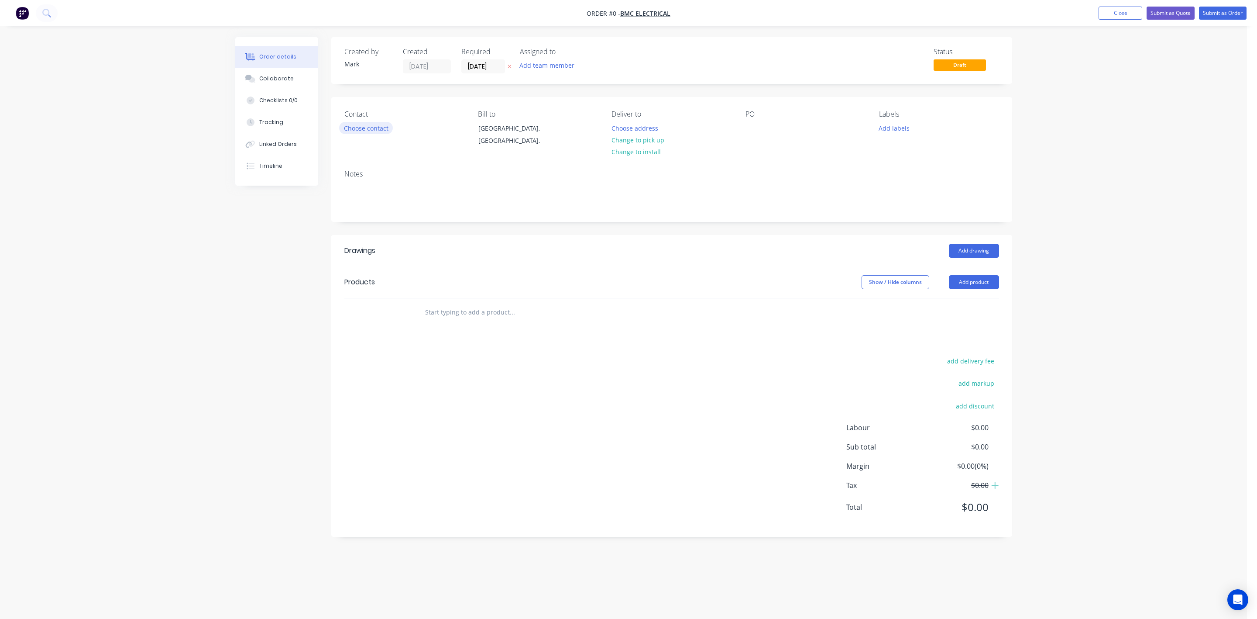
click at [351, 124] on button "Choose contact" at bounding box center [366, 128] width 54 height 12
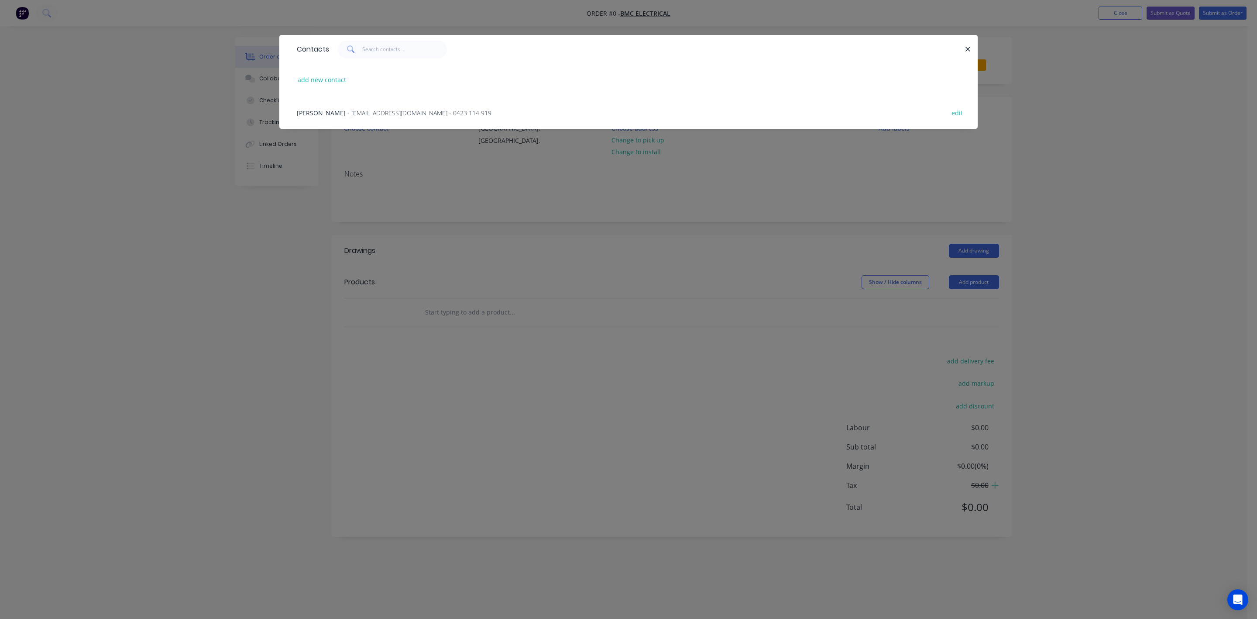
click at [322, 110] on span "[PERSON_NAME]" at bounding box center [321, 113] width 49 height 8
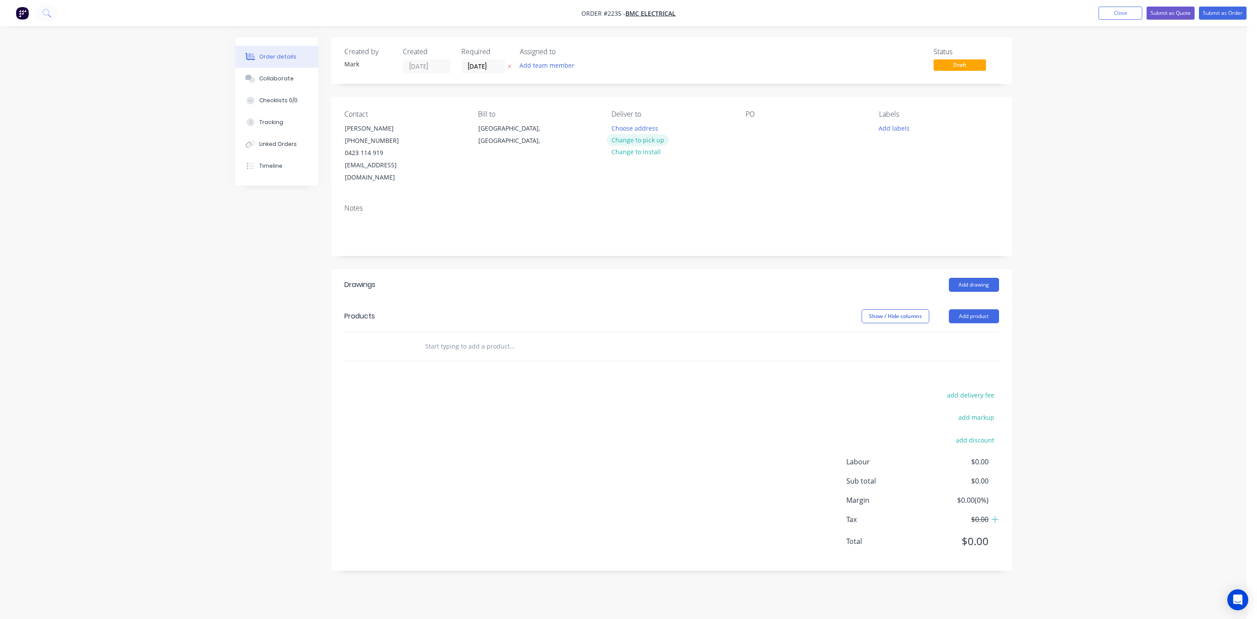
click at [633, 140] on button "Change to pick up" at bounding box center [638, 140] width 62 height 12
click at [756, 126] on div at bounding box center [753, 128] width 14 height 13
click at [890, 130] on button "Add labels" at bounding box center [894, 128] width 40 height 12
click at [896, 193] on div at bounding box center [895, 192] width 17 height 17
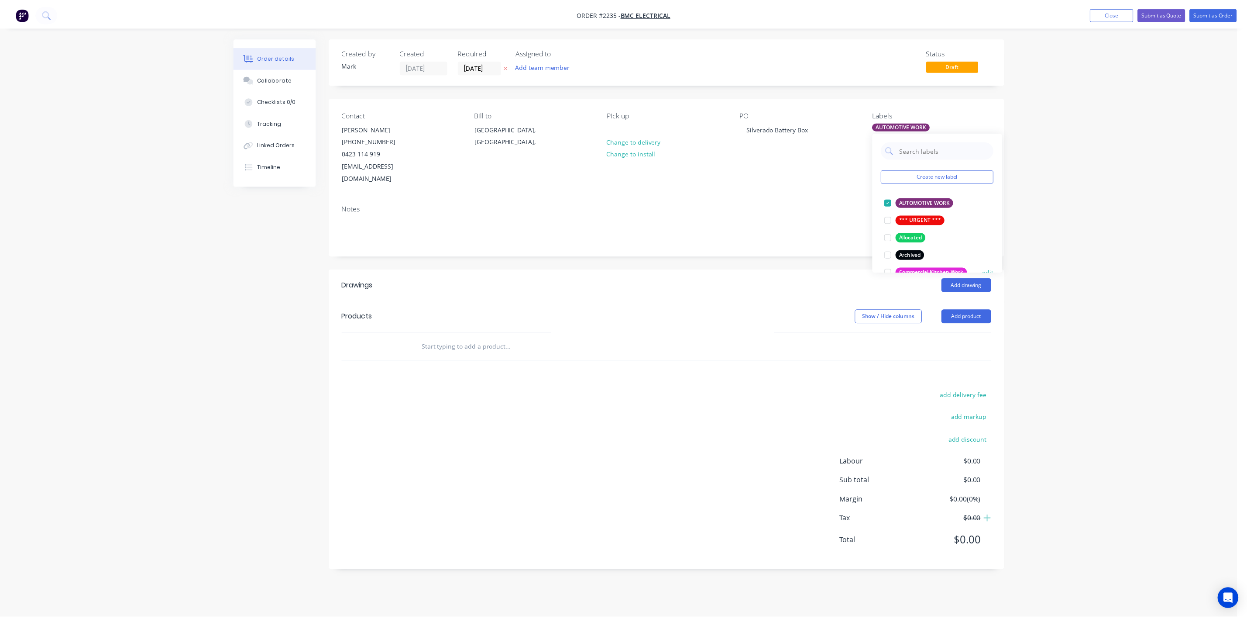
scroll to position [0, 0]
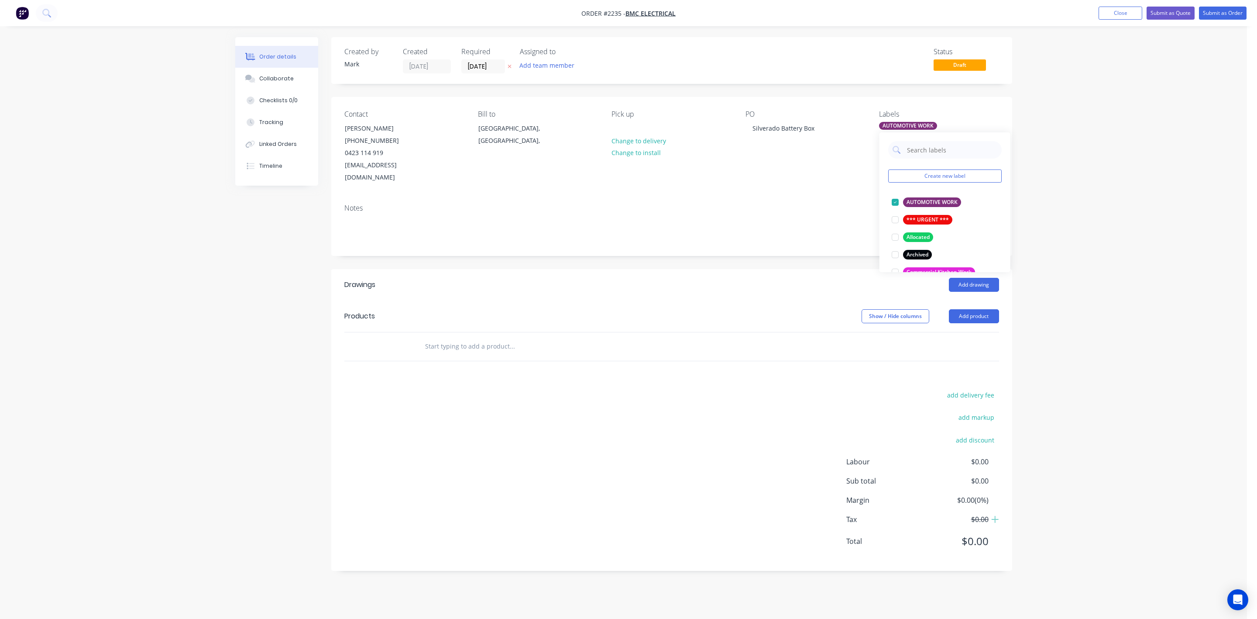
click at [382, 443] on div "add delivery fee add markup add discount Labour $0.00 Sub total $0.00 Margin $0…" at bounding box center [671, 473] width 655 height 169
click at [473, 337] on input "text" at bounding box center [512, 345] width 175 height 17
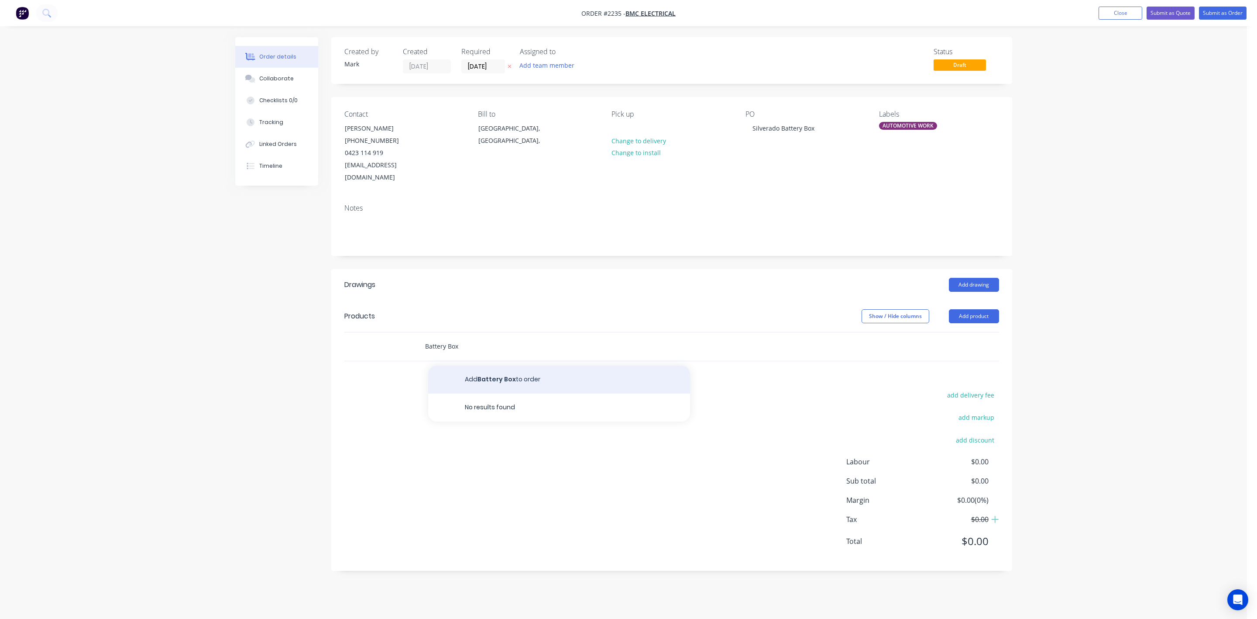
type input "Battery Box"
click at [511, 365] on button "Add Battery Box to order" at bounding box center [559, 379] width 262 height 28
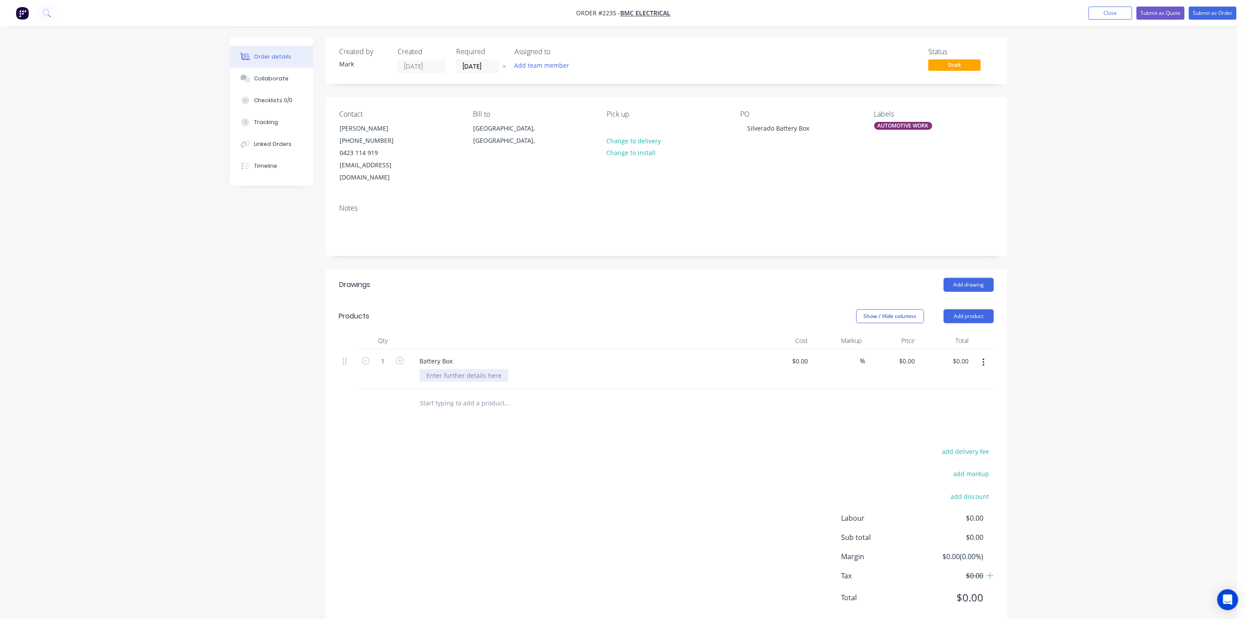
click at [458, 369] on div at bounding box center [464, 375] width 89 height 13
click at [406, 532] on div "add delivery fee add markup add discount Labour $0.00 Sub total $0.00 Margin $0…" at bounding box center [666, 529] width 655 height 169
click at [468, 67] on input "[DATE]" at bounding box center [478, 66] width 43 height 13
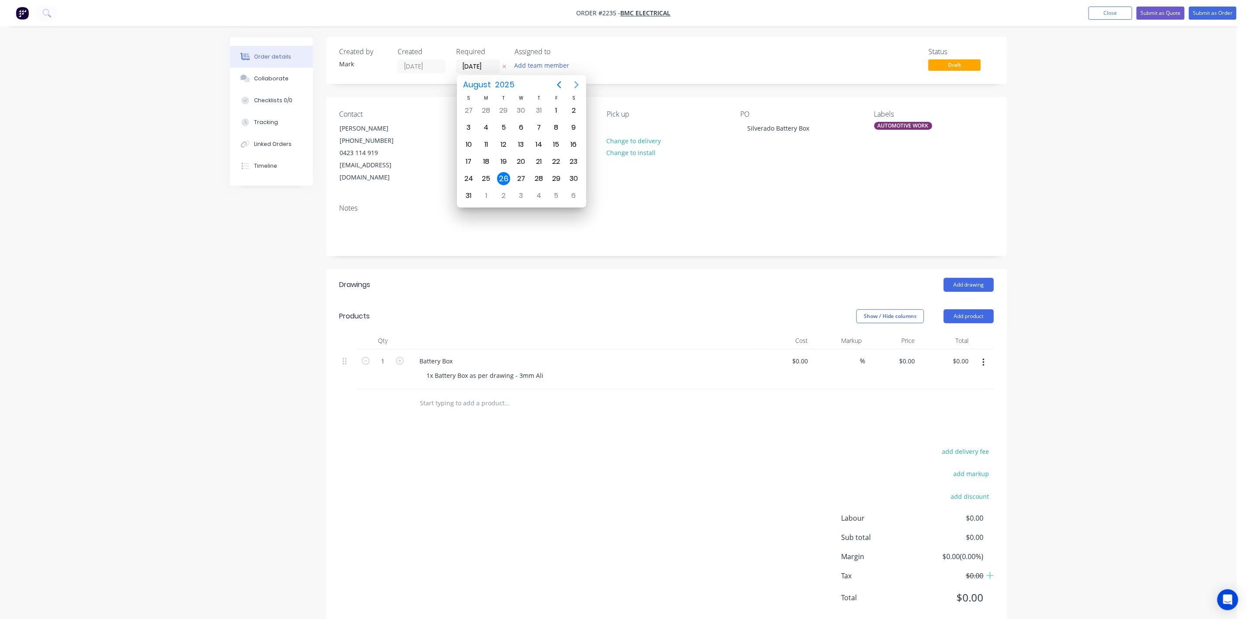
click at [578, 88] on icon "Next page" at bounding box center [576, 84] width 10 height 10
click at [538, 109] on div "4" at bounding box center [538, 110] width 13 height 13
type input "[DATE]"
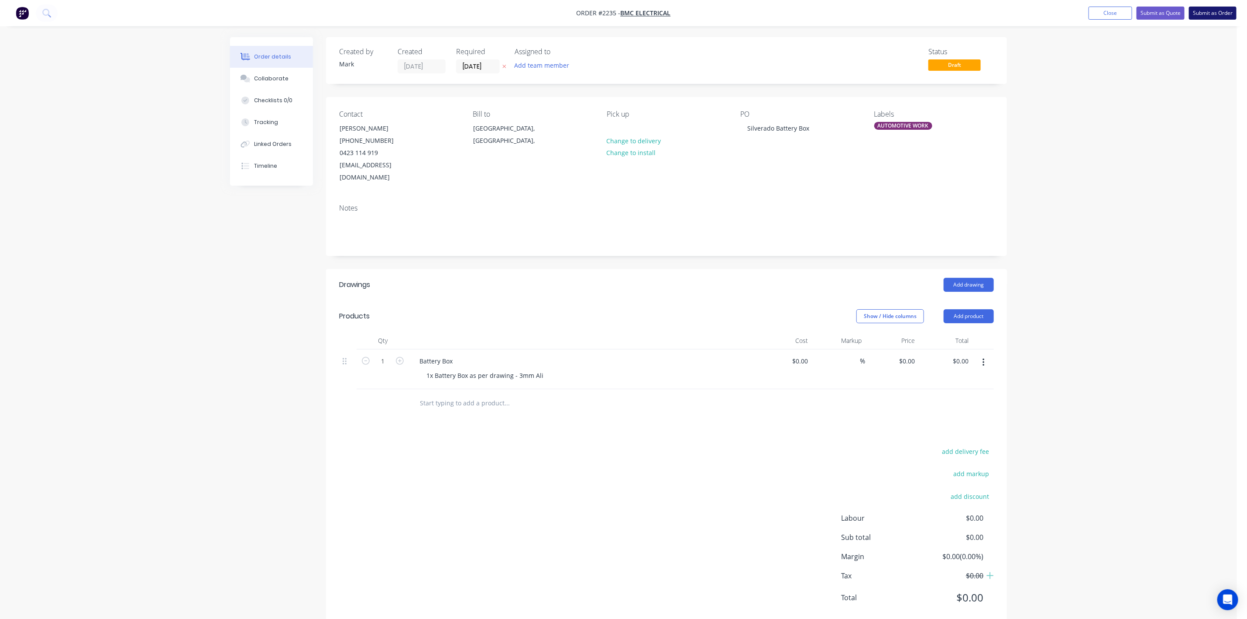
click at [1212, 14] on button "Submit as Order" at bounding box center [1213, 13] width 48 height 13
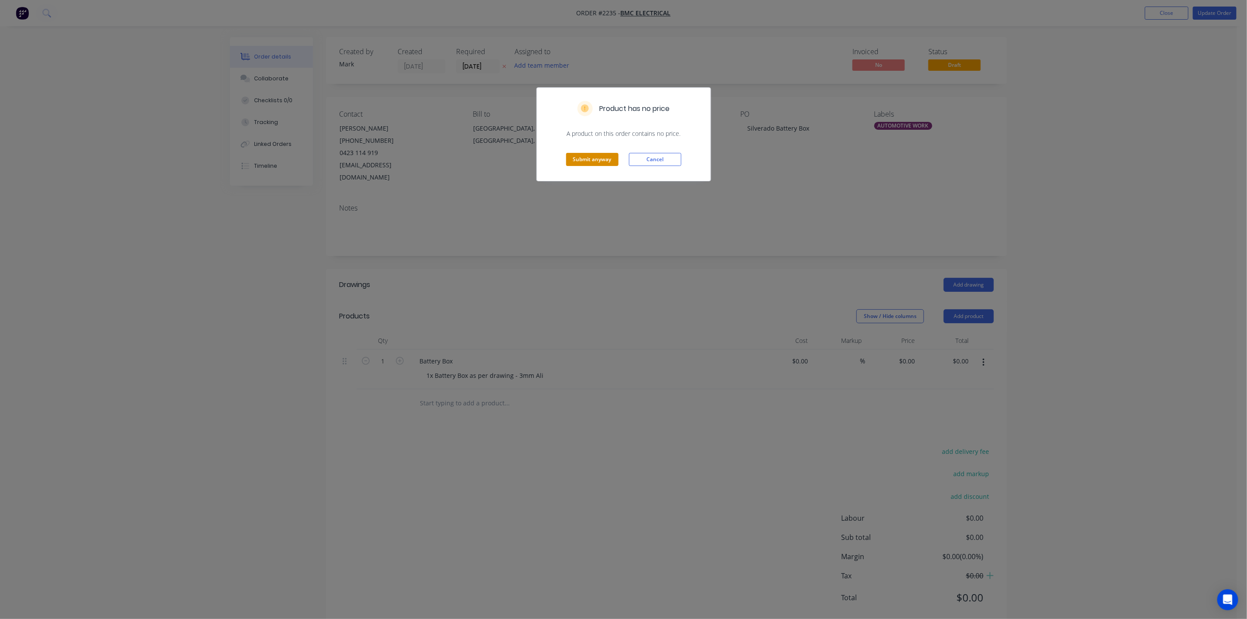
click at [608, 158] on button "Submit anyway" at bounding box center [592, 159] width 52 height 13
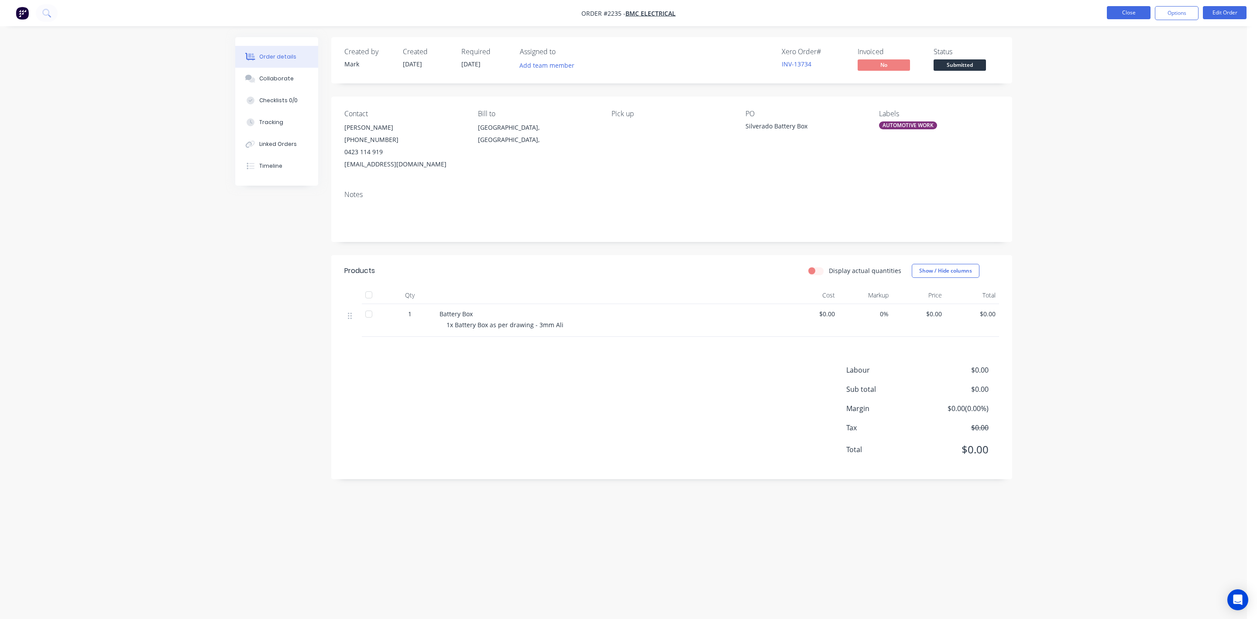
click at [1136, 12] on button "Close" at bounding box center [1129, 12] width 44 height 13
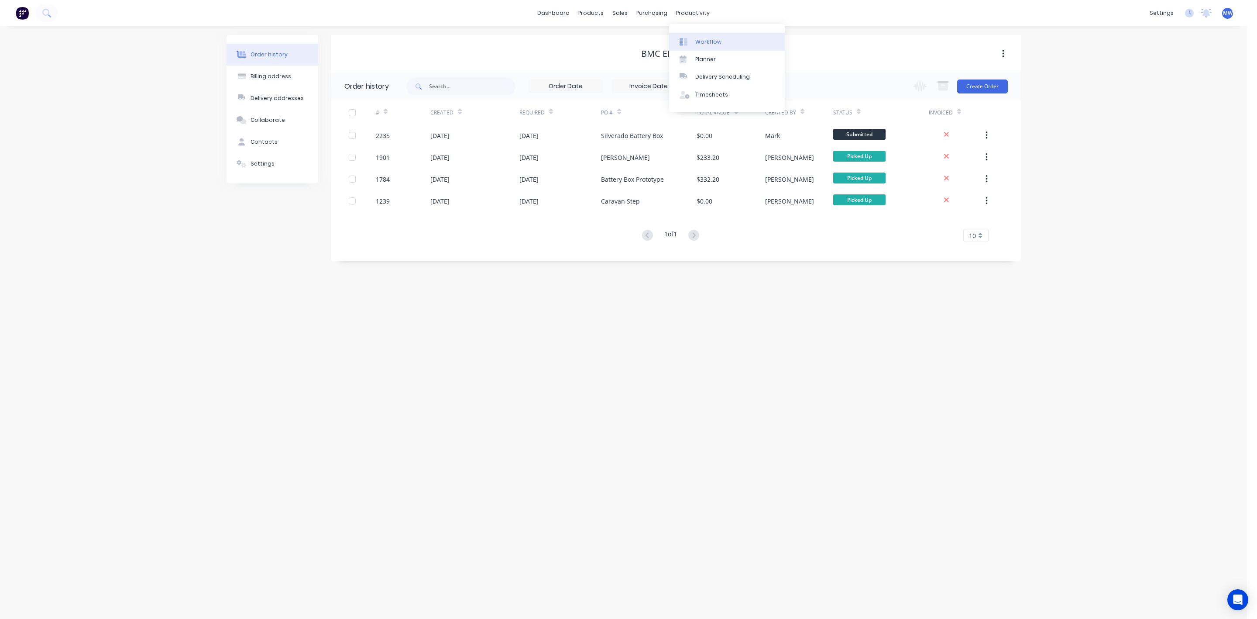
click at [700, 40] on div "Workflow" at bounding box center [708, 42] width 26 height 8
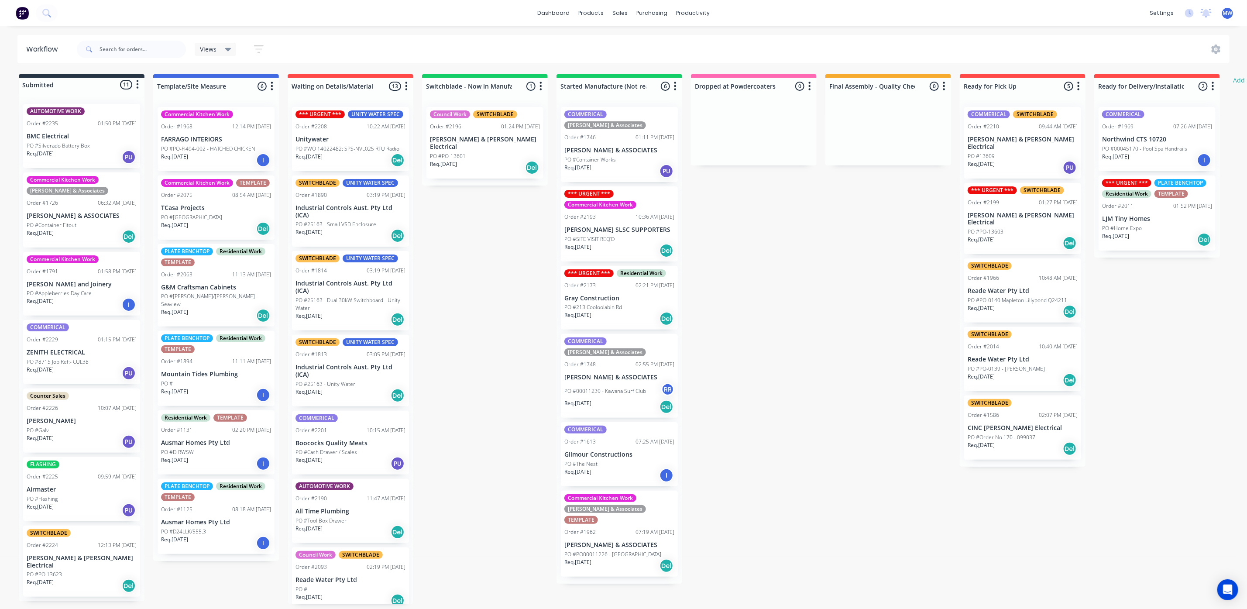
click at [72, 155] on div "Req. [DATE] PU" at bounding box center [82, 157] width 110 height 15
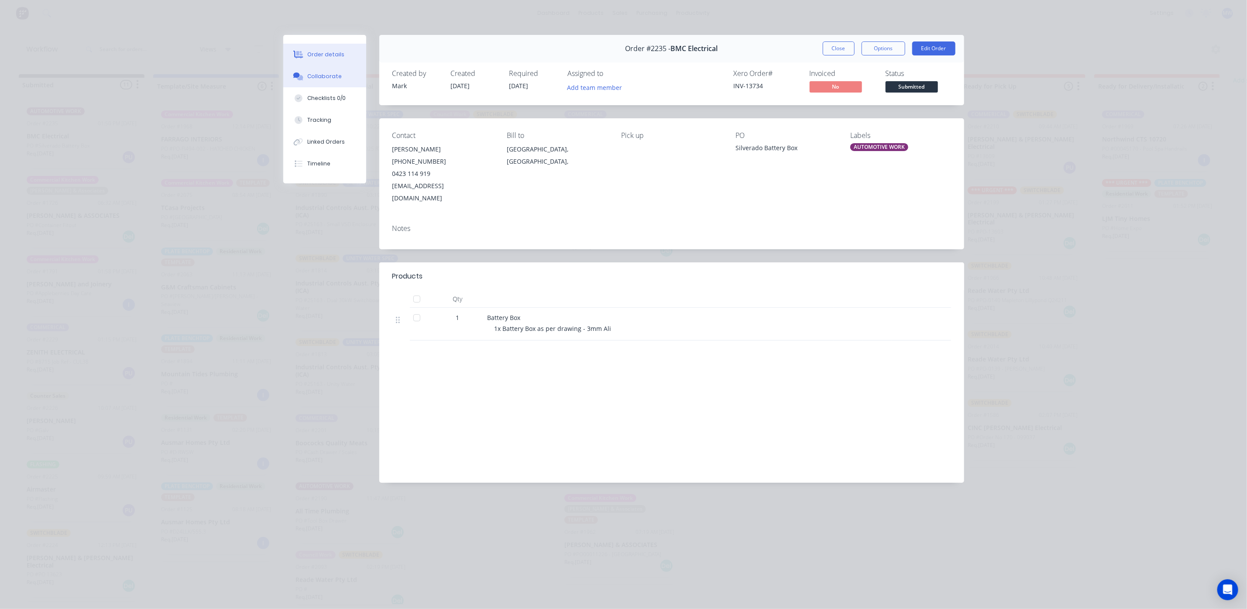
click at [325, 73] on div "Collaborate" at bounding box center [324, 76] width 34 height 8
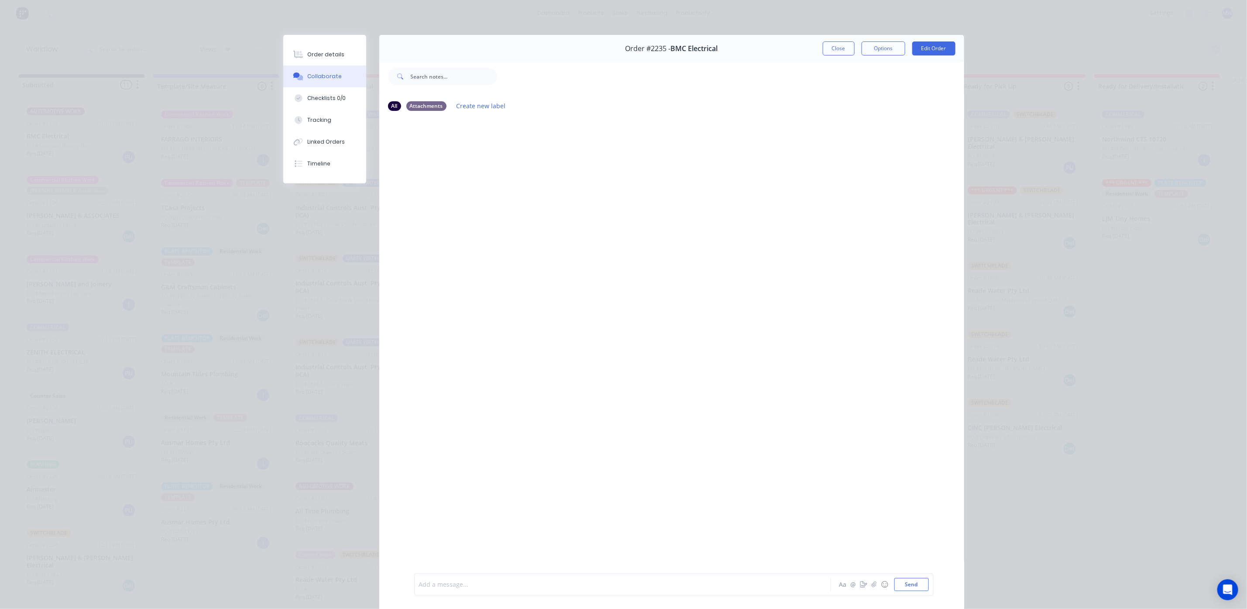
click at [460, 587] on div at bounding box center [611, 584] width 382 height 9
click at [824, 48] on button "Close" at bounding box center [839, 48] width 32 height 14
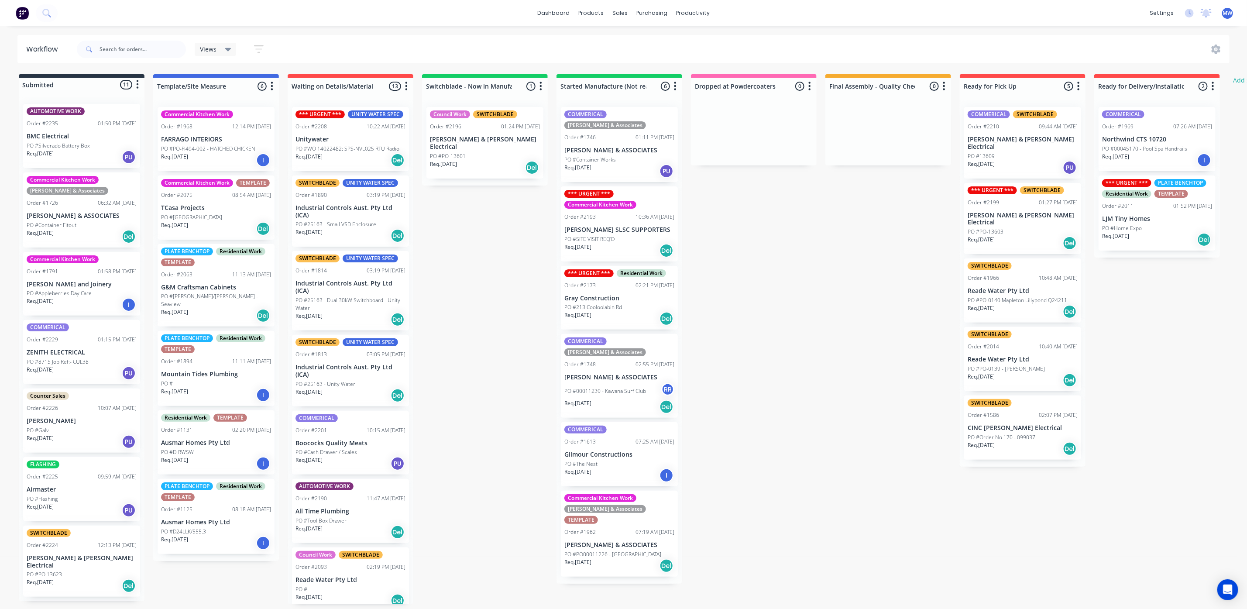
click at [49, 147] on p "PO #Silverado Battery Box" at bounding box center [58, 146] width 63 height 8
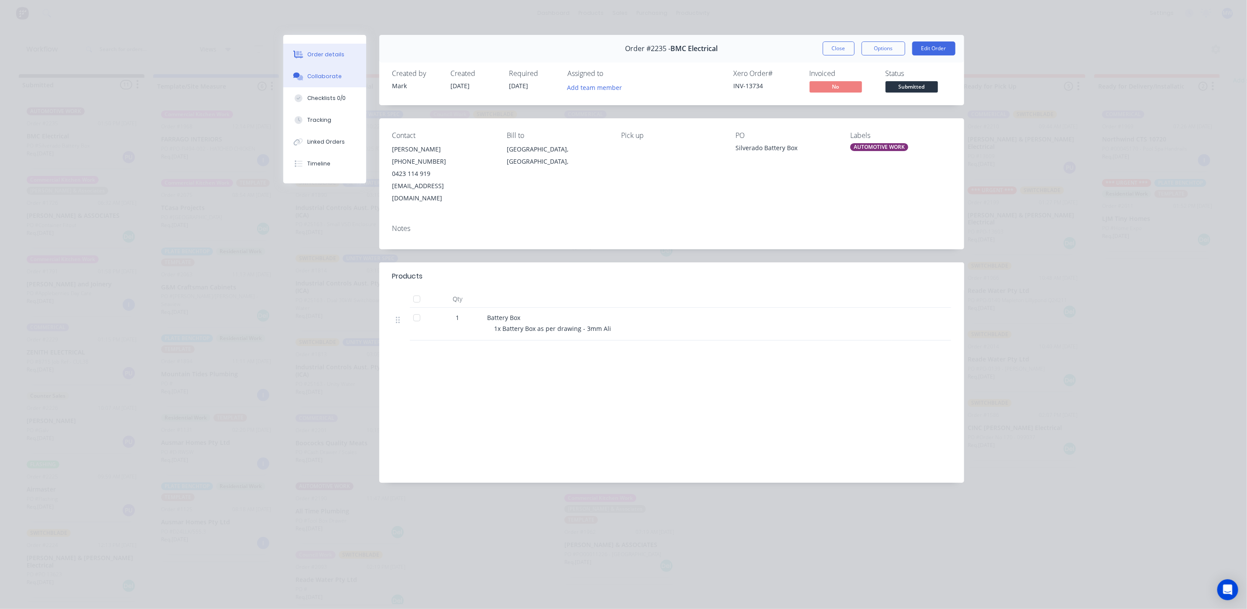
click at [329, 76] on div "Collaborate" at bounding box center [324, 76] width 34 height 8
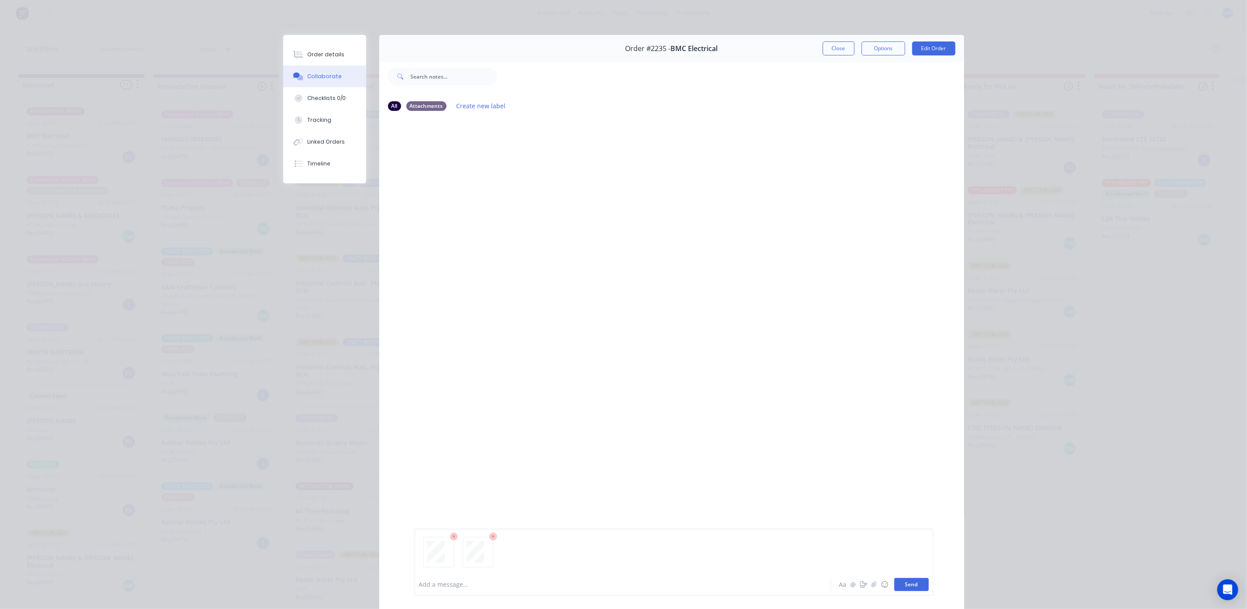
click at [913, 583] on button "Send" at bounding box center [912, 584] width 34 height 13
click at [456, 198] on div at bounding box center [445, 180] width 55 height 40
click at [456, 173] on div at bounding box center [445, 180] width 55 height 40
click at [308, 55] on div "Order details" at bounding box center [325, 55] width 37 height 8
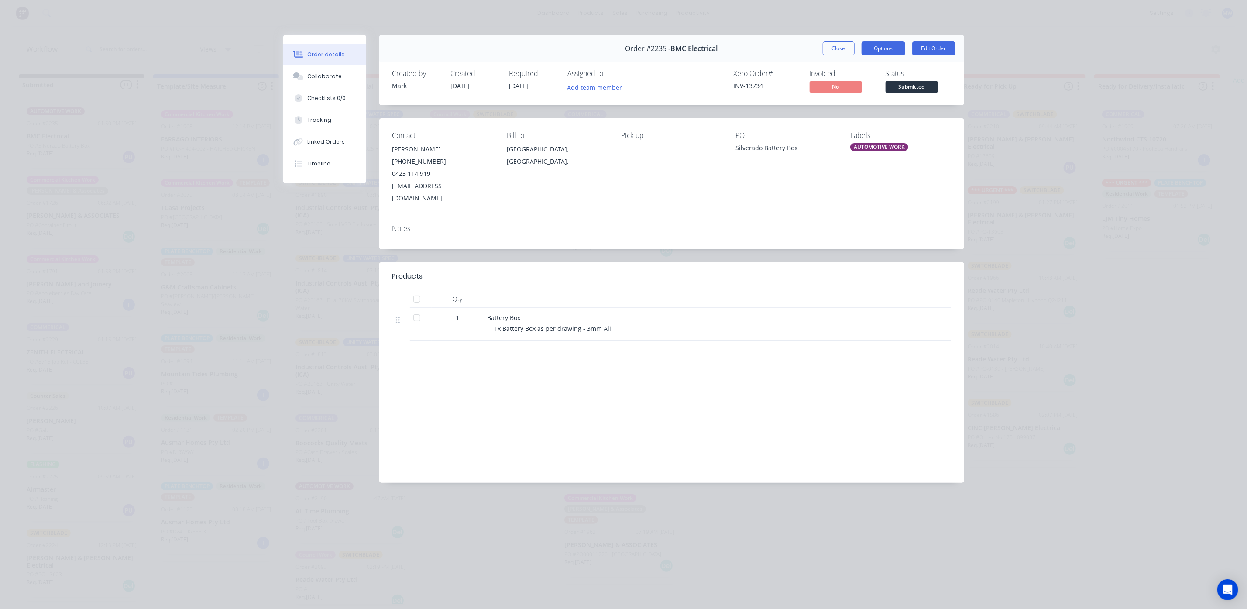
click at [886, 46] on button "Options" at bounding box center [884, 48] width 44 height 14
click at [845, 87] on div "Work Order" at bounding box center [860, 88] width 76 height 13
click at [843, 107] on div "Standard" at bounding box center [860, 106] width 76 height 13
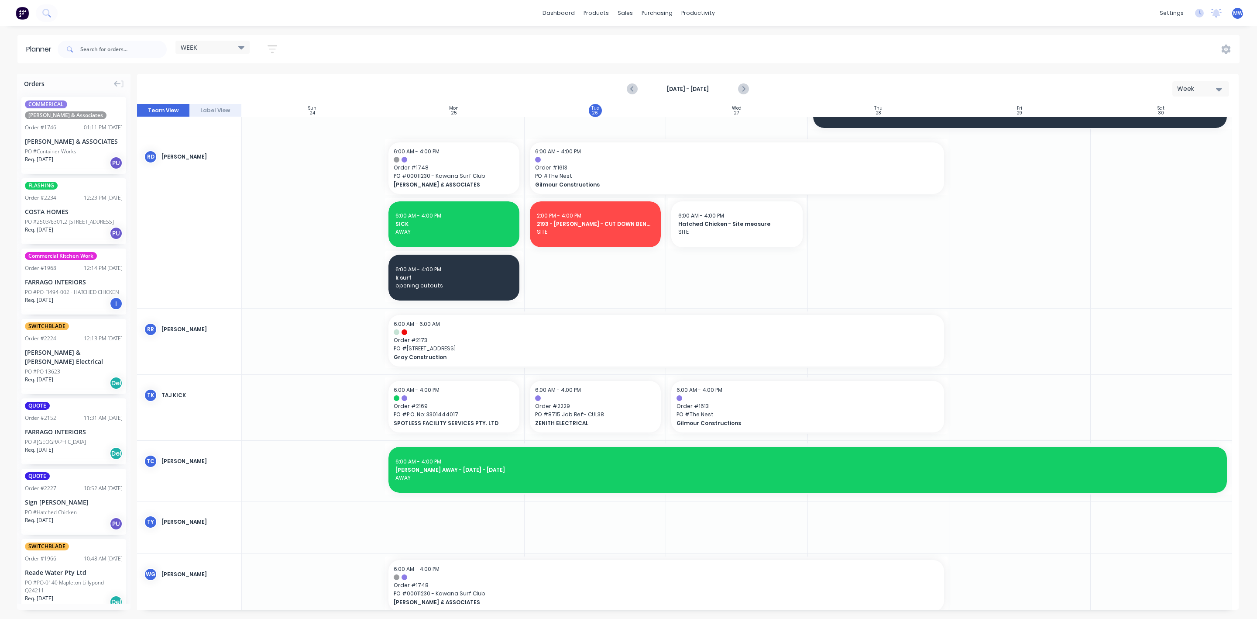
scroll to position [786, 0]
